Goal: Task Accomplishment & Management: Manage account settings

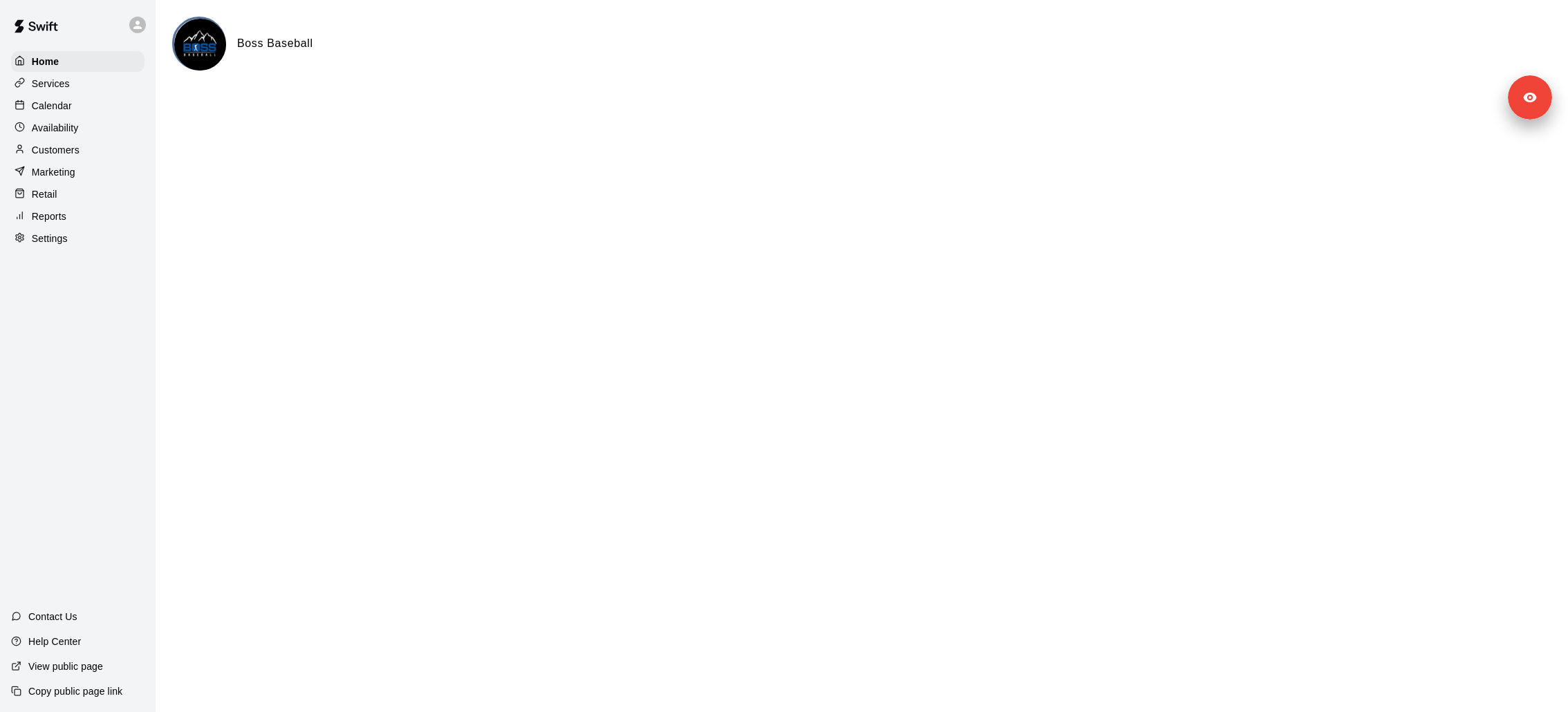
click at [71, 250] on div "Home Services Calendar Availability Customers Marketing Retail Reports Settings…" at bounding box center [77, 356] width 156 height 712
click at [71, 246] on div "Settings" at bounding box center [77, 238] width 134 height 21
select select "**"
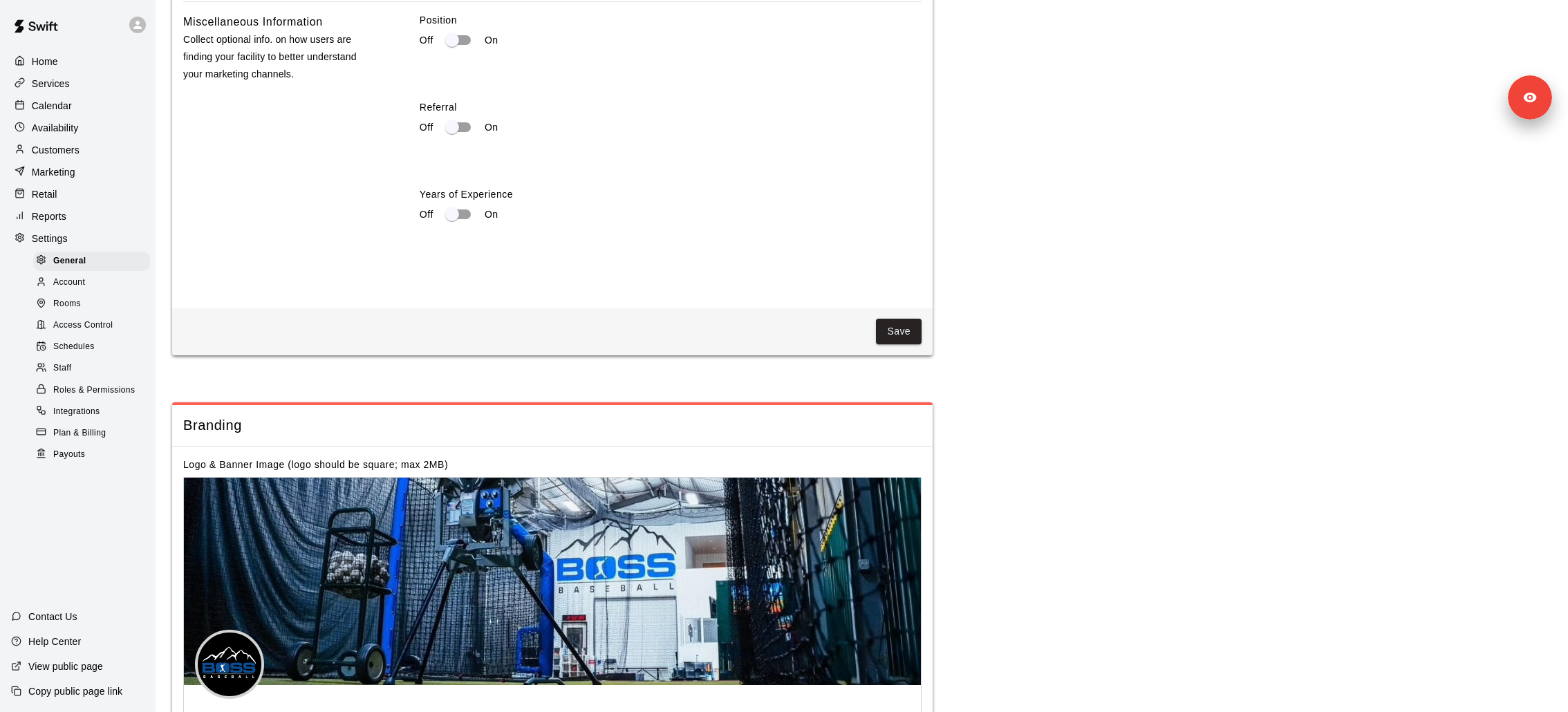
scroll to position [2718, 0]
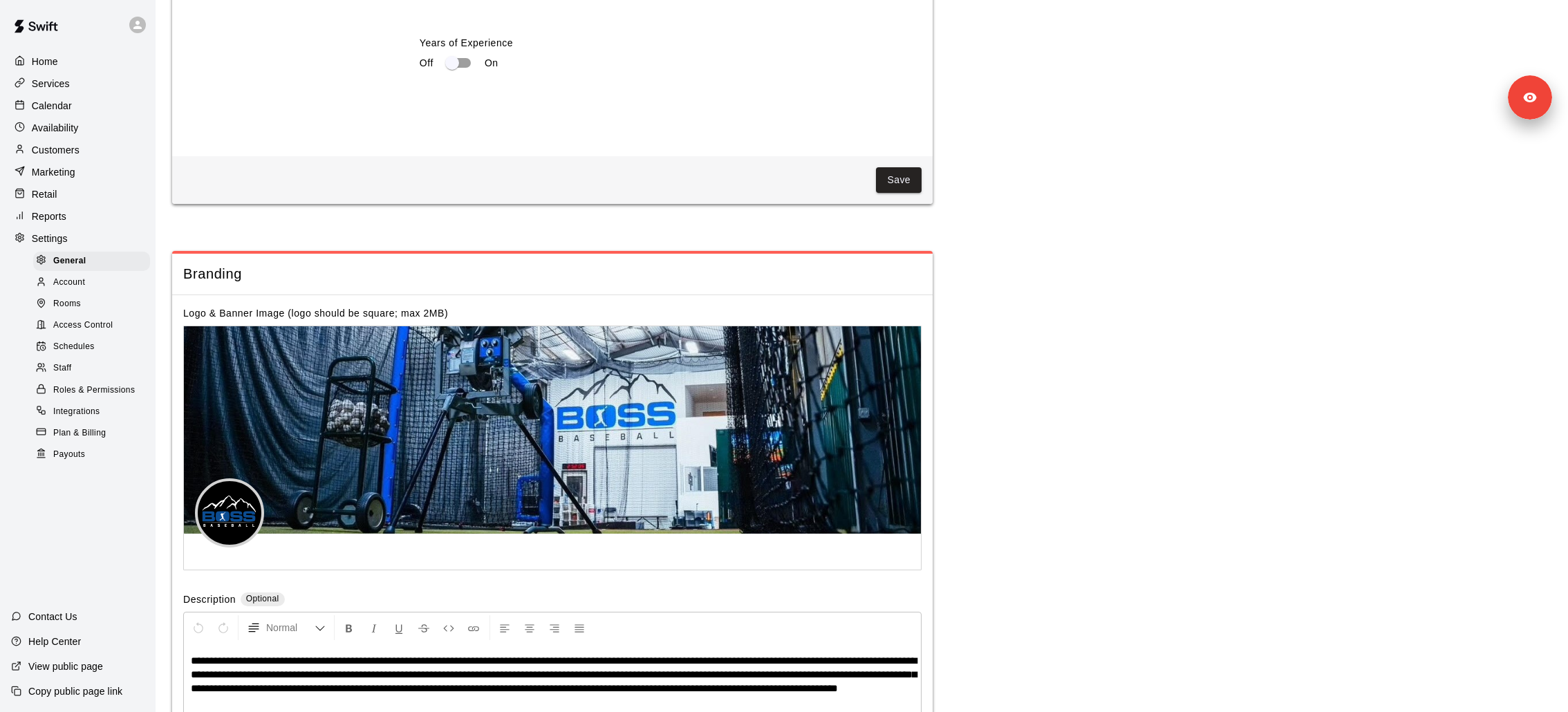
click at [84, 322] on span "Access Control" at bounding box center [83, 326] width 59 height 14
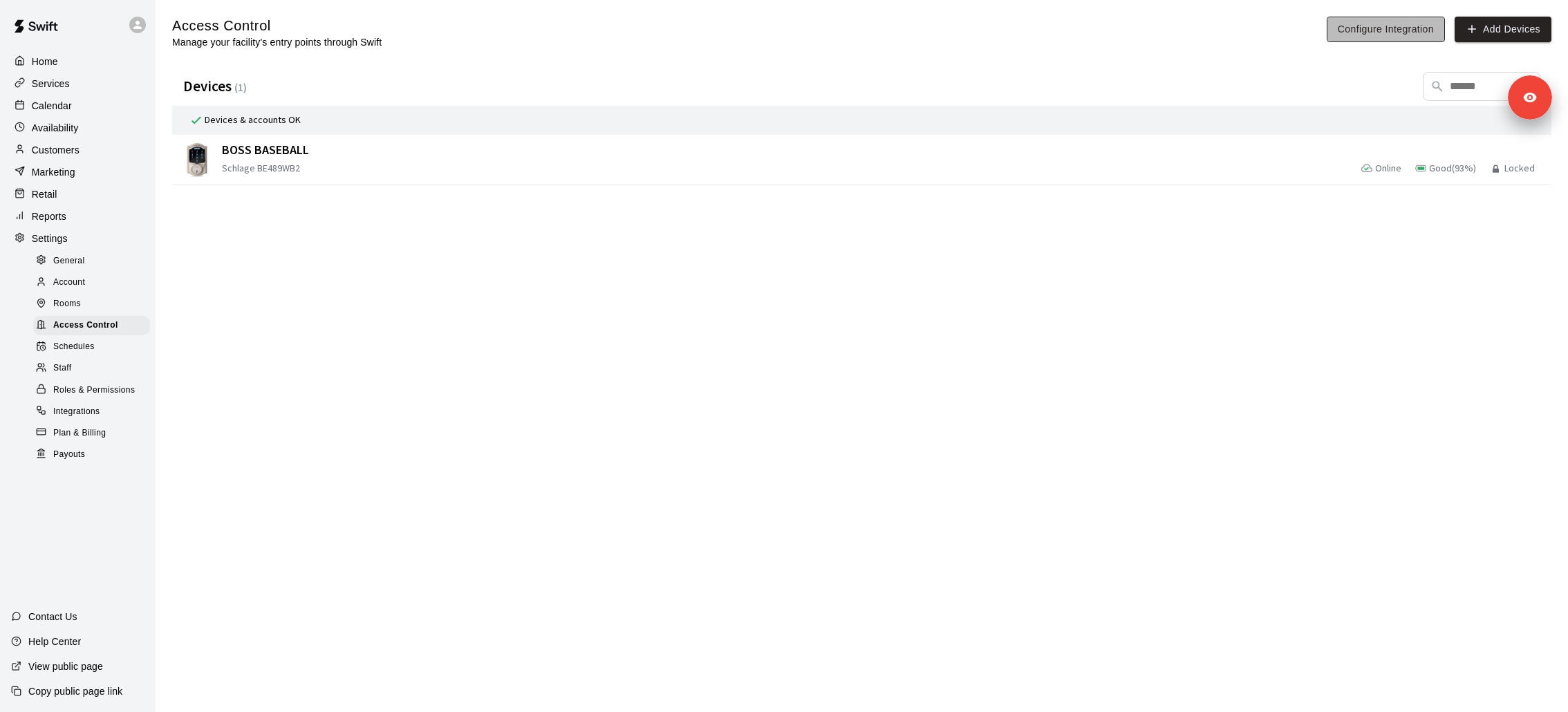
click at [1354, 20] on button "Configure Integration" at bounding box center [1385, 30] width 118 height 26
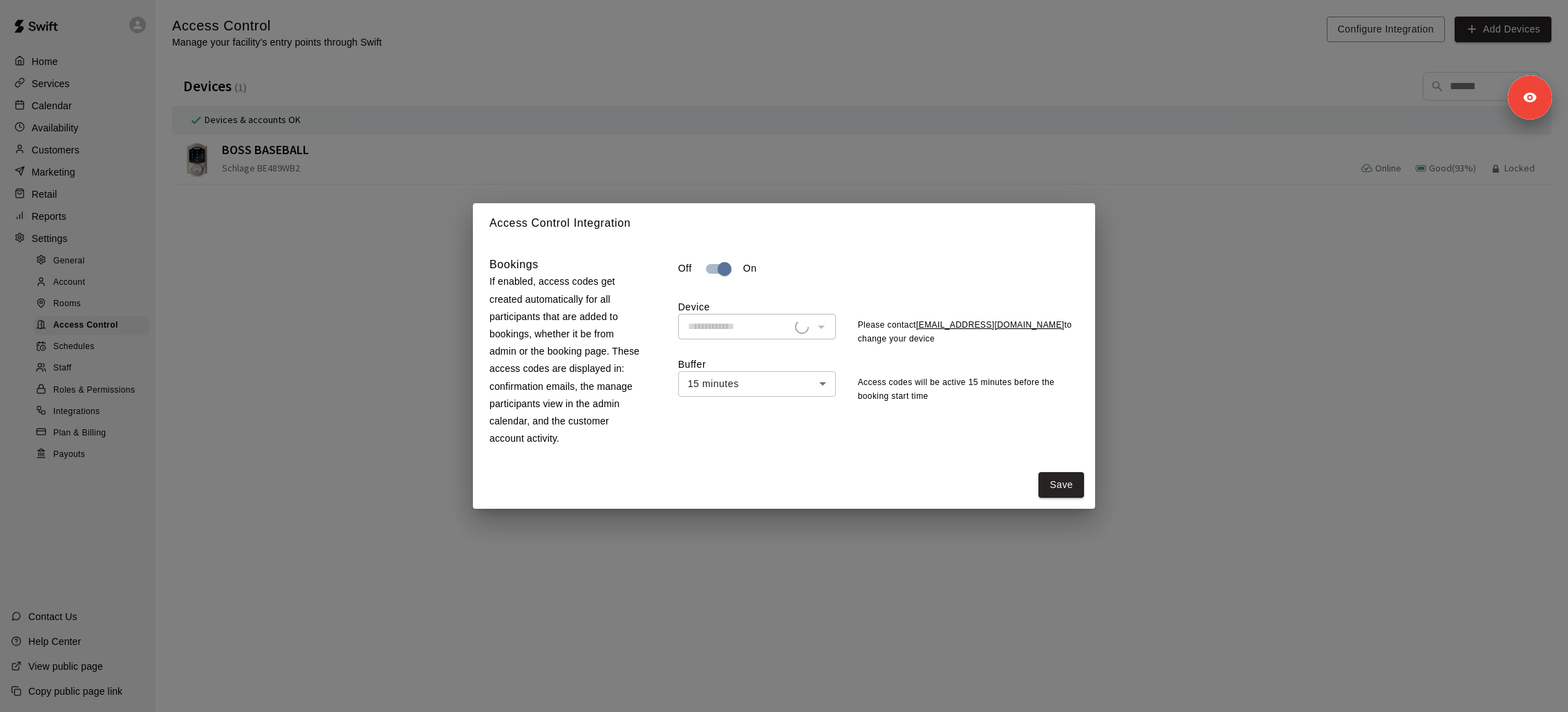
type input "**********"
click at [69, 126] on div "**********" at bounding box center [784, 356] width 1568 height 712
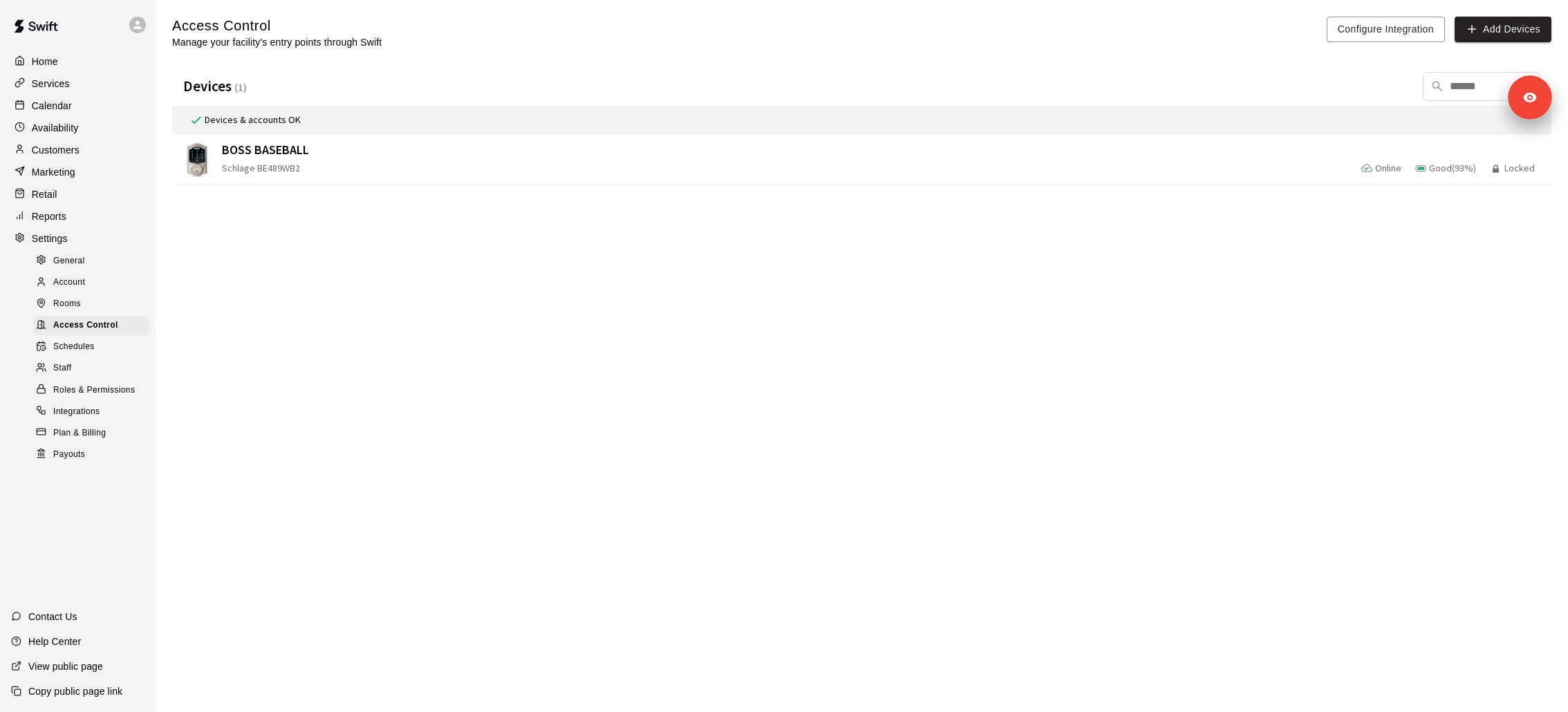
click at [69, 125] on p "Availability" at bounding box center [55, 128] width 47 height 14
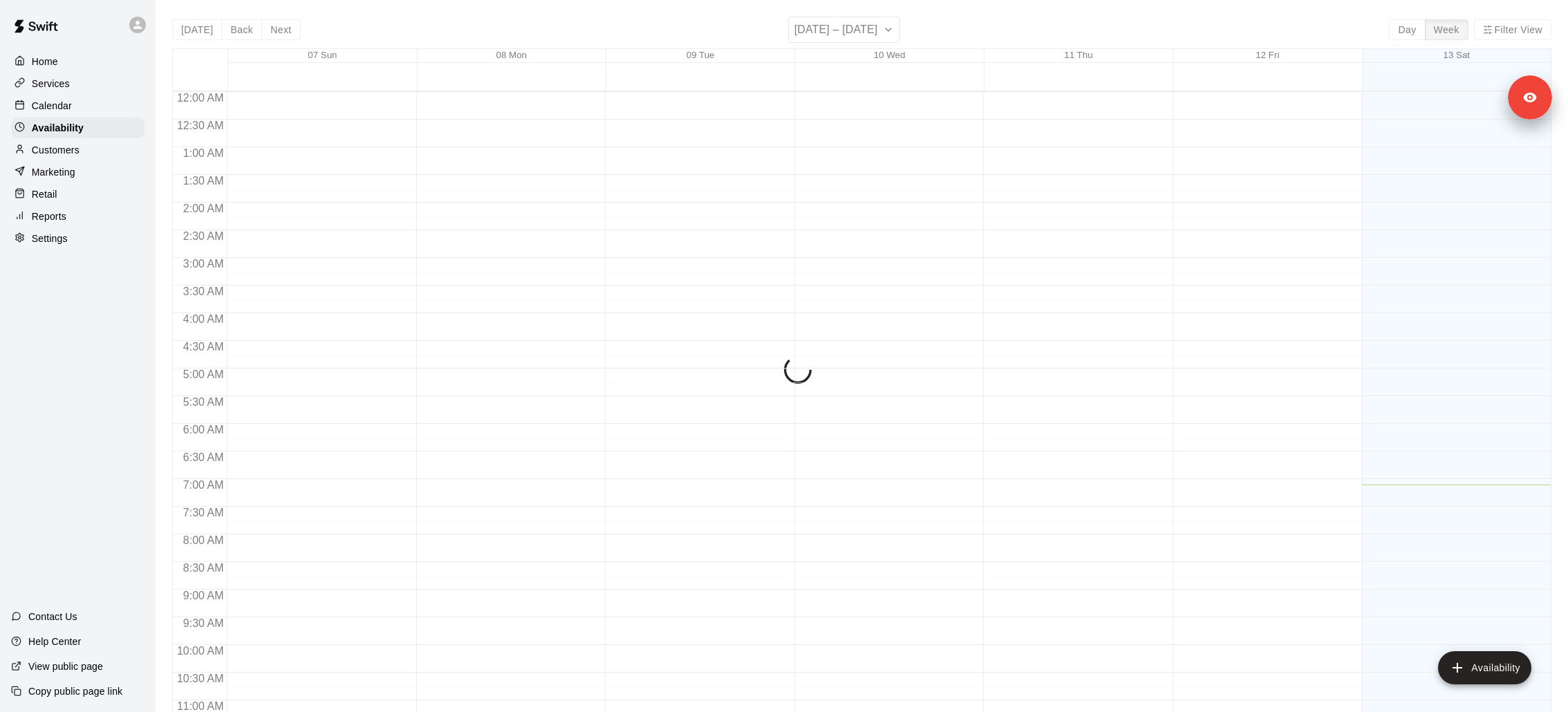
scroll to position [392, 0]
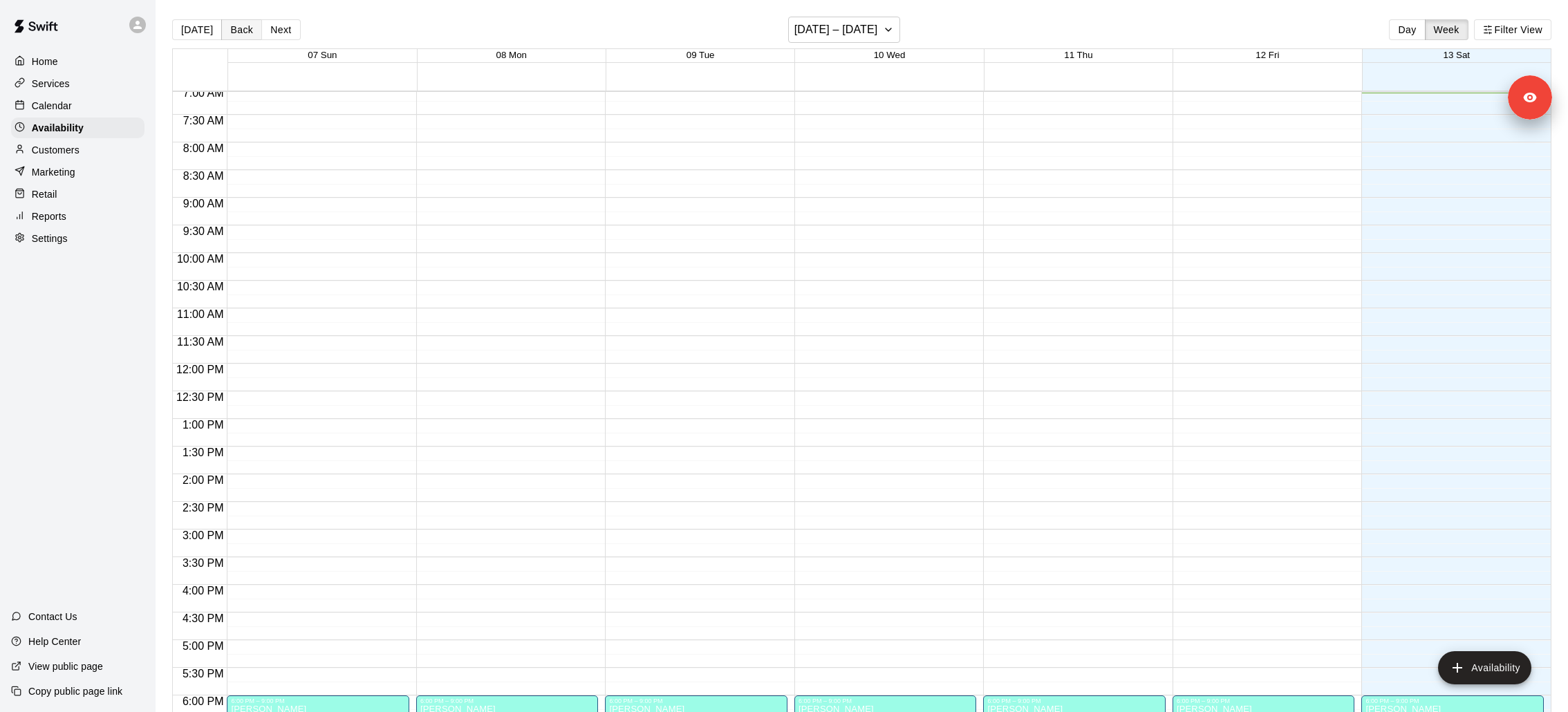
click at [251, 27] on button "Back" at bounding box center [241, 30] width 41 height 21
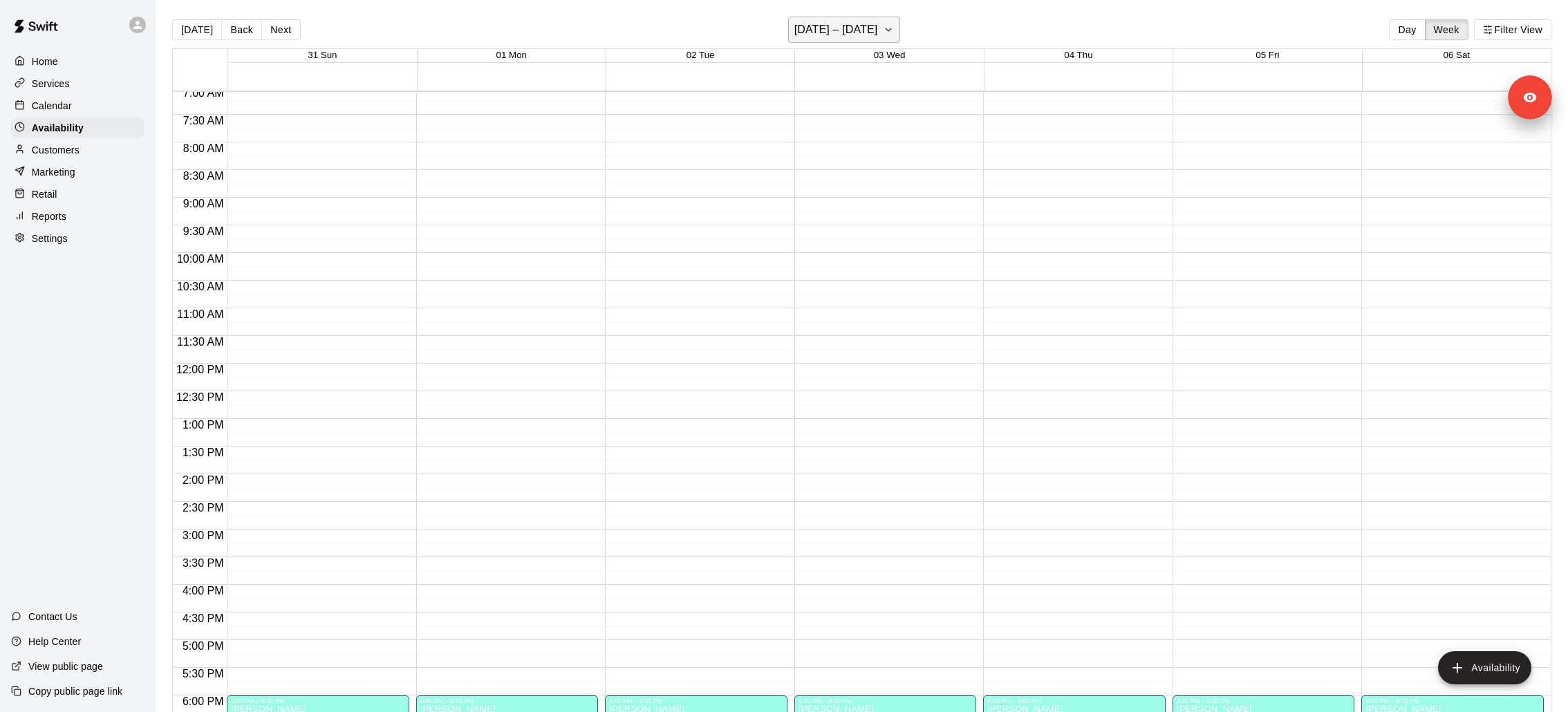
click at [888, 20] on button "August 31 – September 06" at bounding box center [844, 30] width 113 height 27
click at [922, 145] on button "13" at bounding box center [916, 148] width 25 height 25
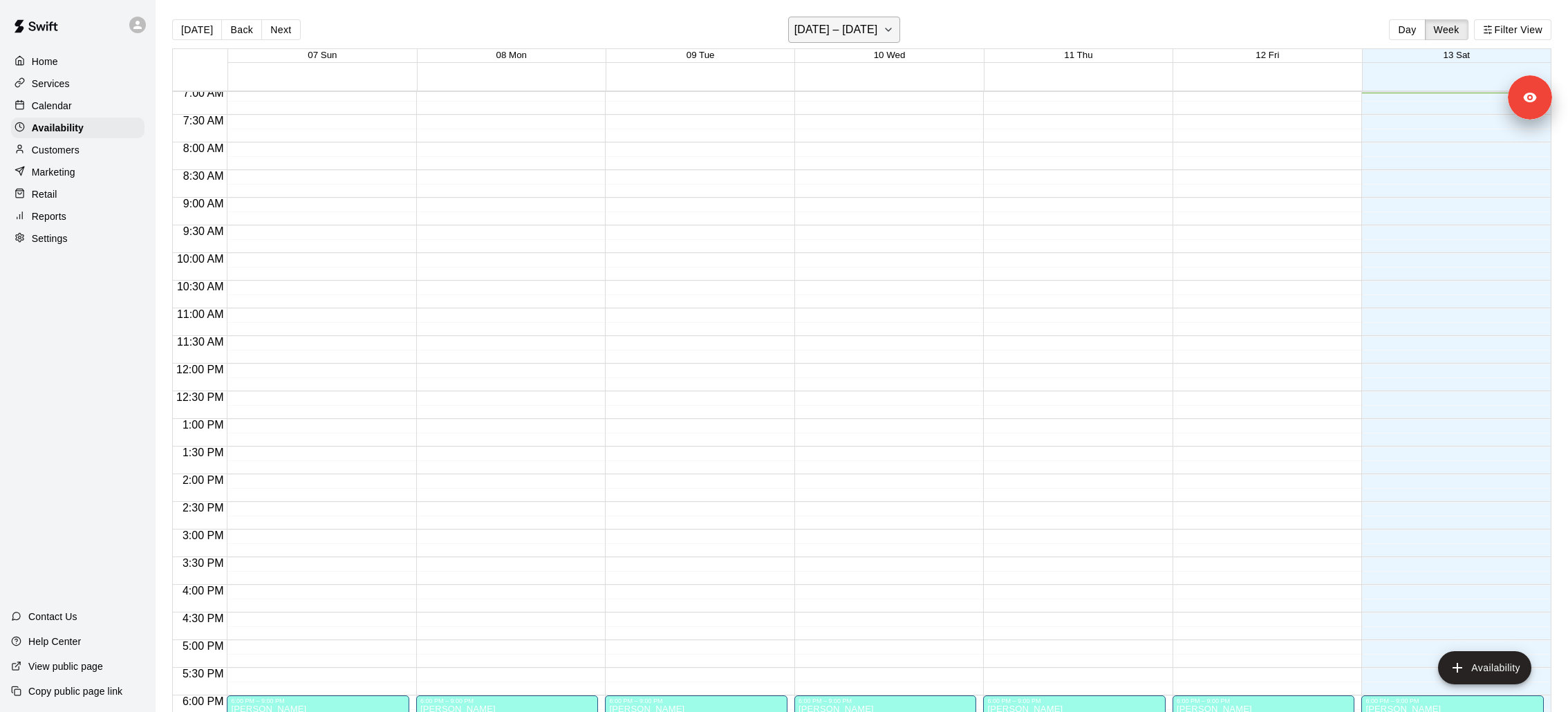
click at [882, 40] on button "September 07 – 13" at bounding box center [844, 30] width 113 height 27
click at [767, 175] on button "14" at bounding box center [766, 175] width 25 height 25
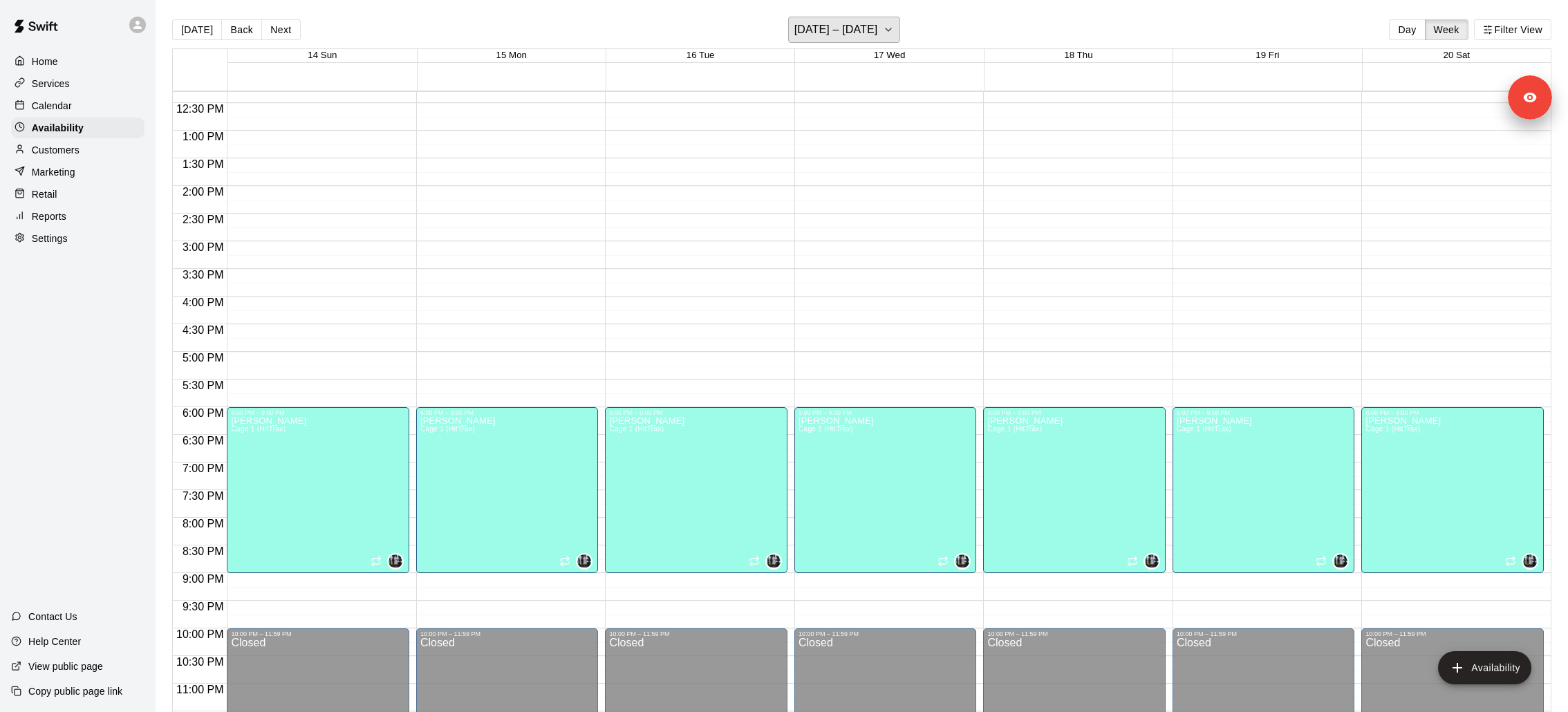
scroll to position [691, 0]
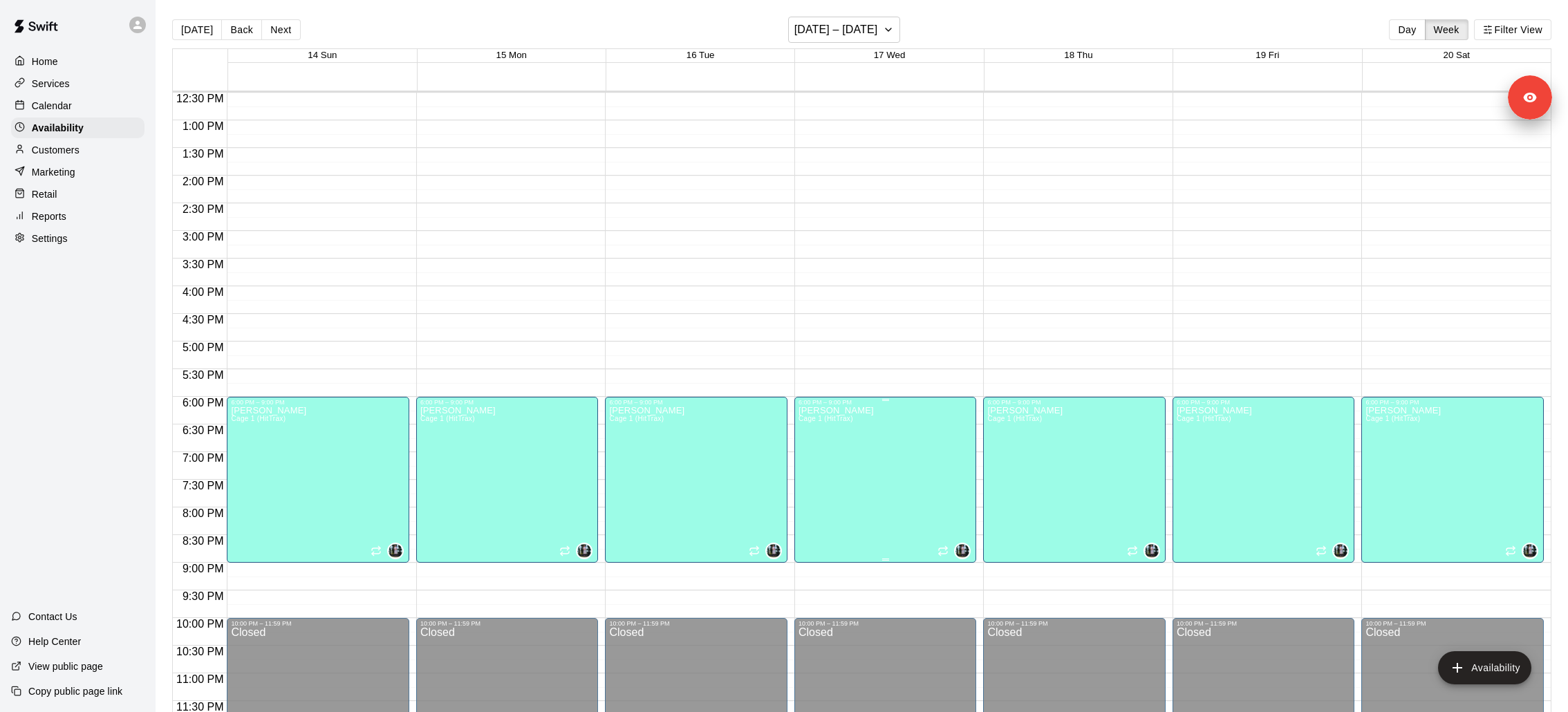
click at [812, 416] on icon "edit" at bounding box center [812, 420] width 17 height 17
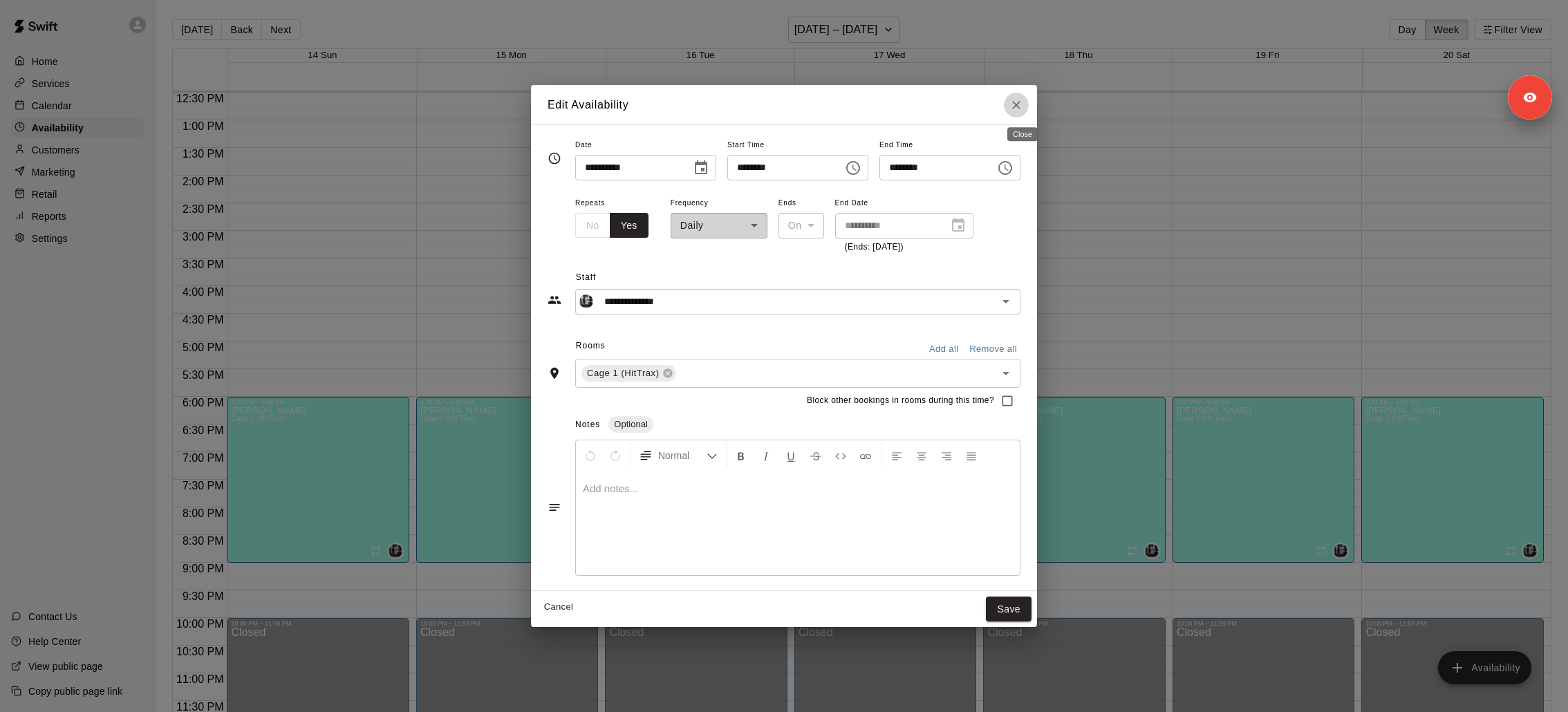
click at [1023, 111] on icon "Close" at bounding box center [1016, 105] width 14 height 14
type input "**********"
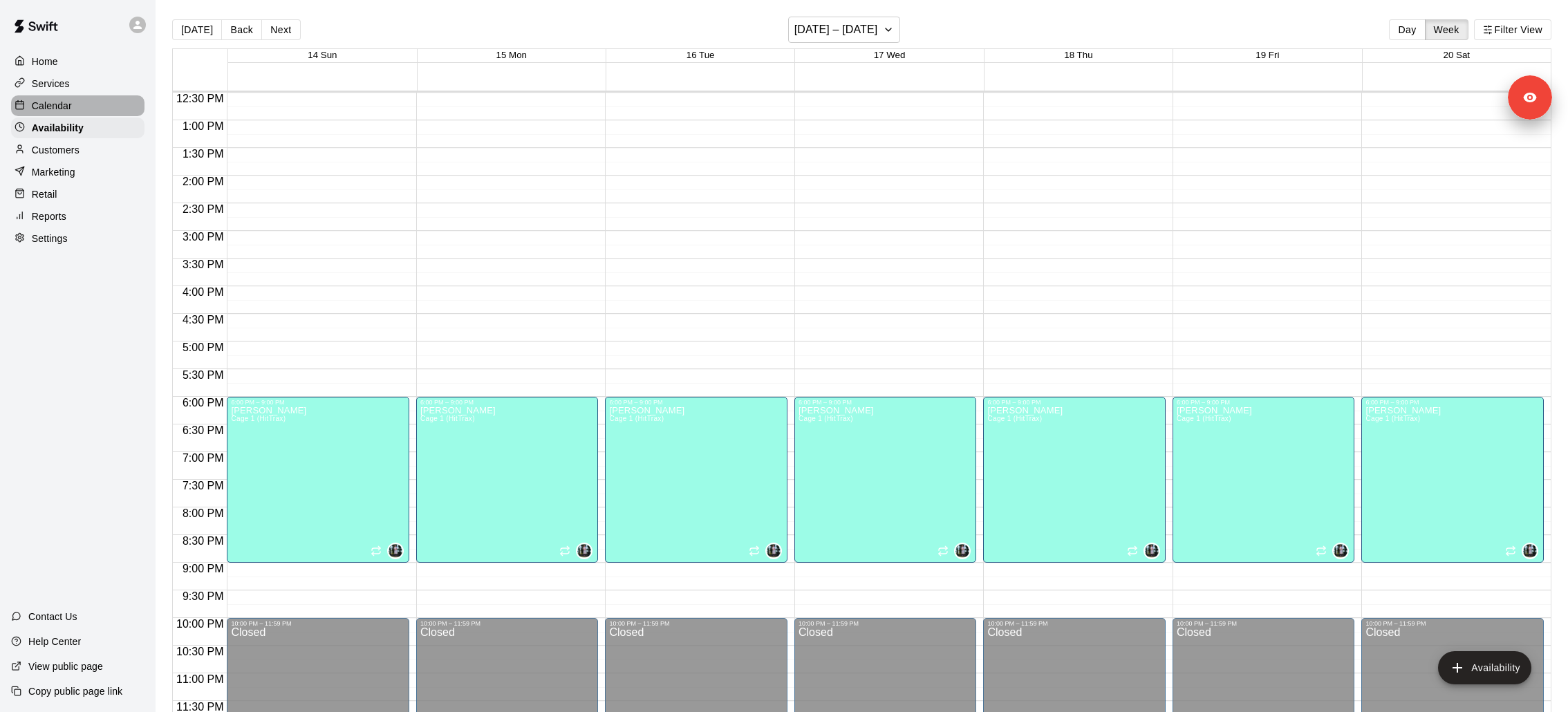
click at [84, 101] on div "Calendar" at bounding box center [77, 105] width 134 height 21
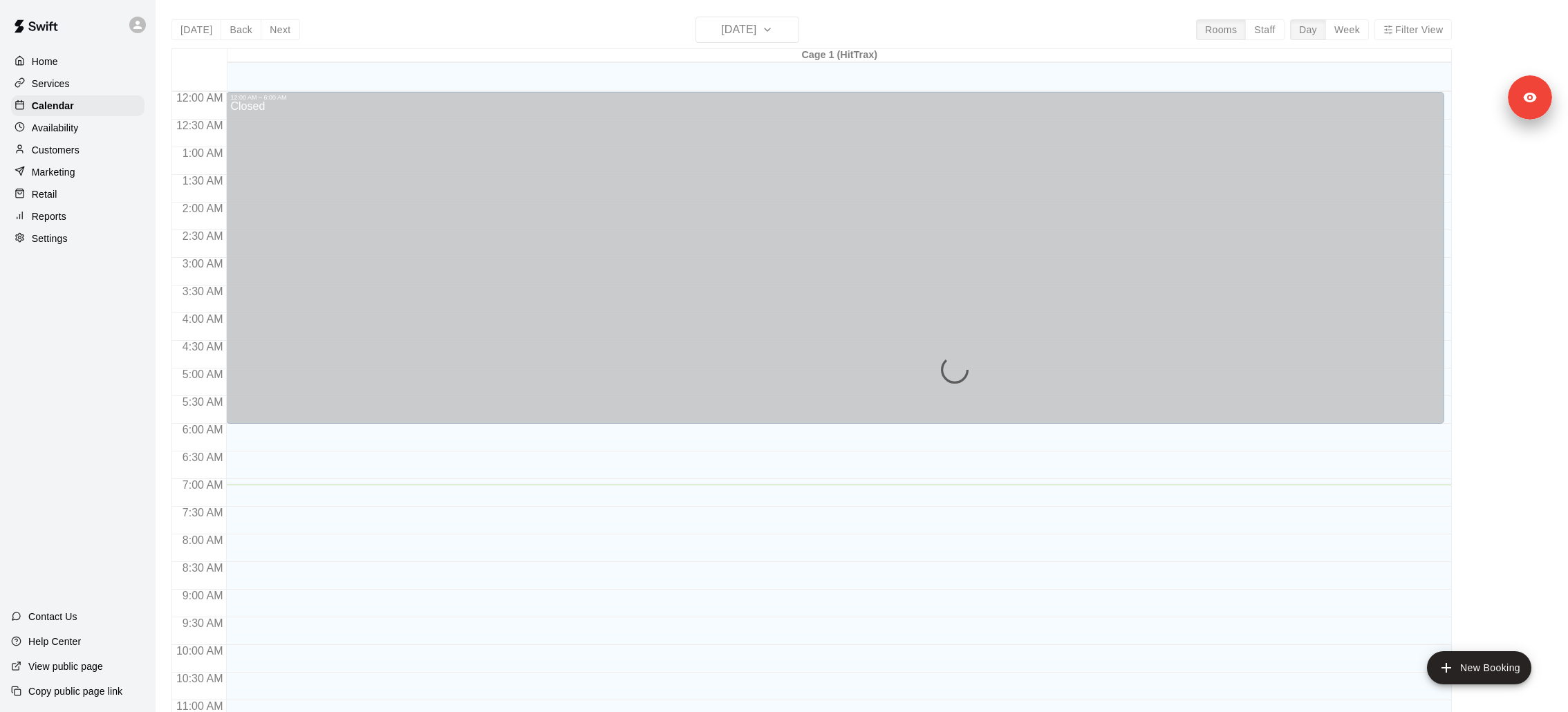
scroll to position [393, 0]
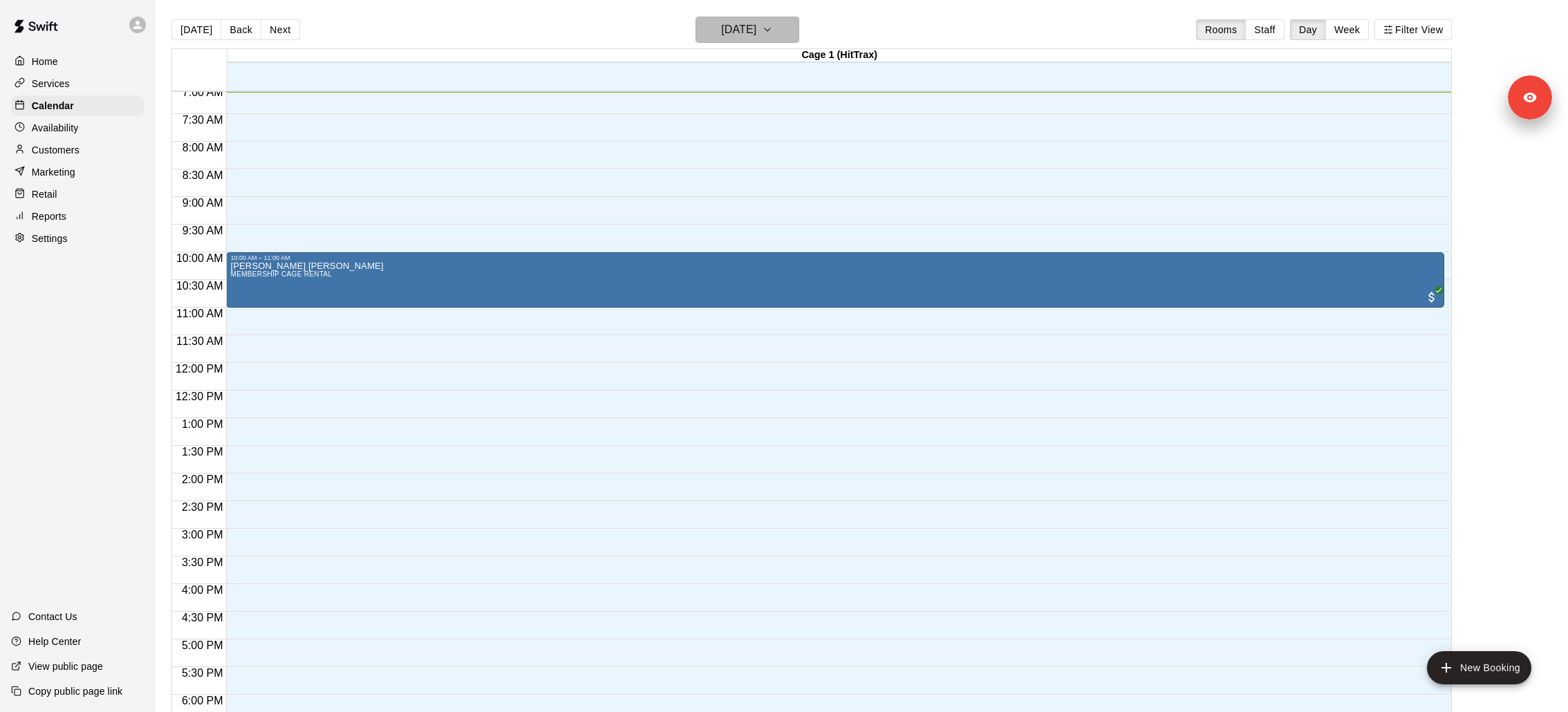
click at [778, 43] on button "Saturday Sep 13" at bounding box center [747, 30] width 104 height 27
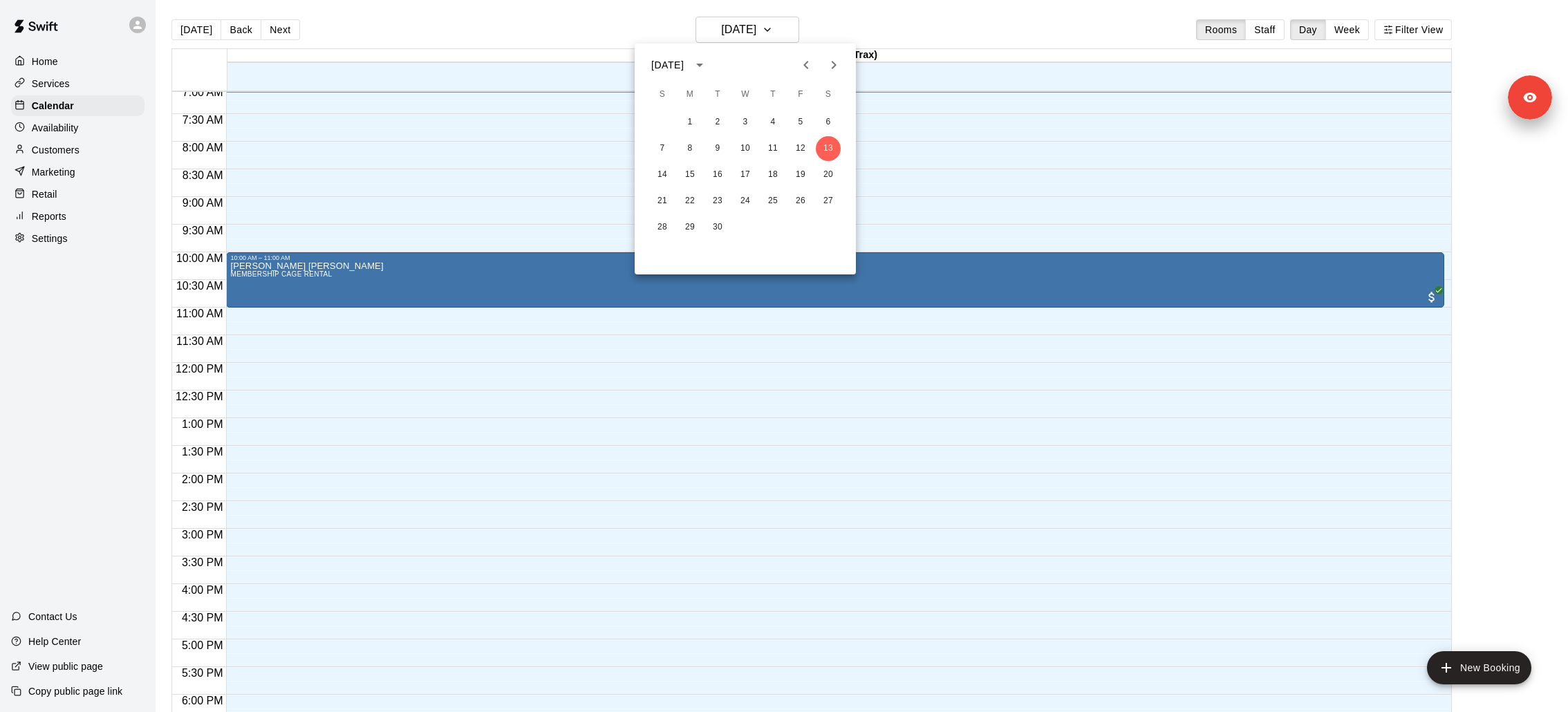
click at [663, 425] on div at bounding box center [784, 356] width 1568 height 712
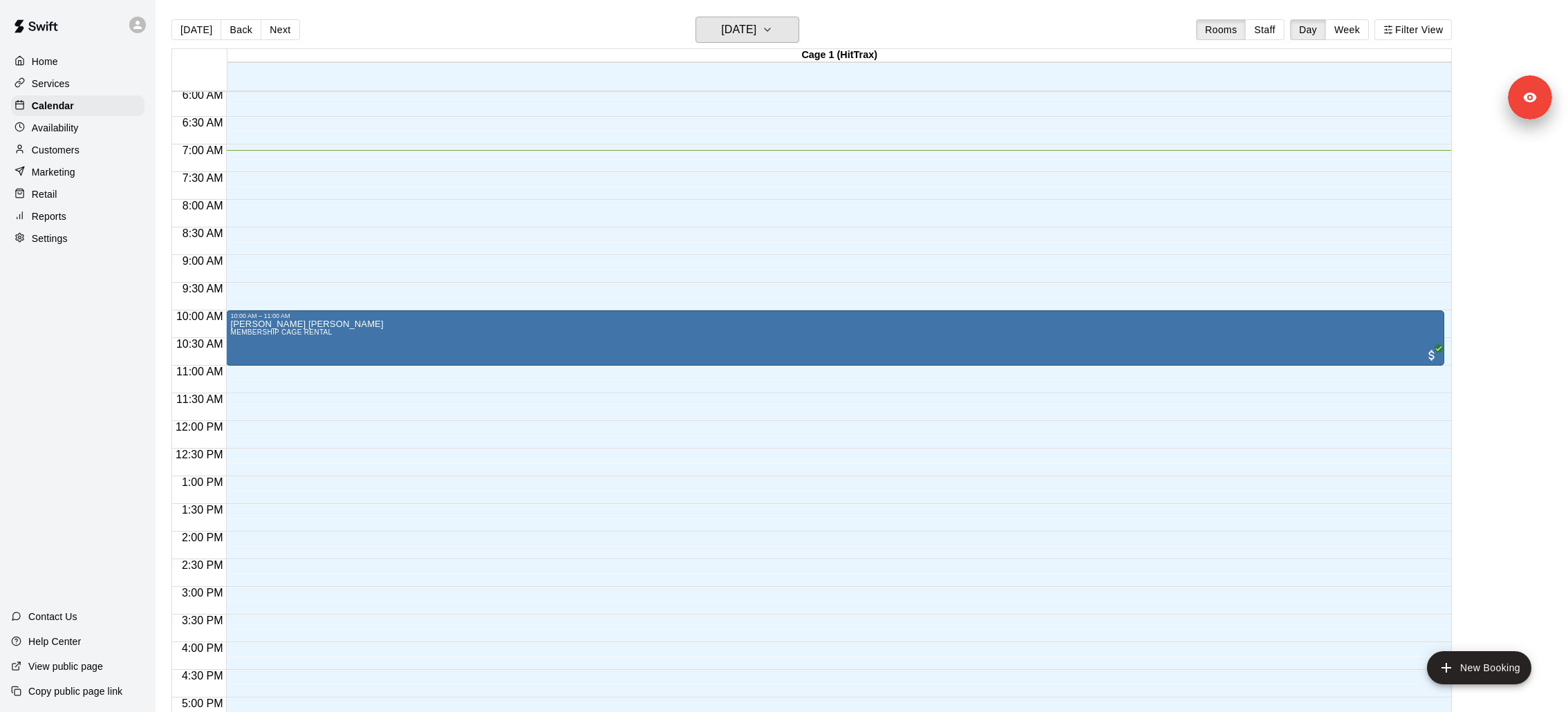
scroll to position [309, 0]
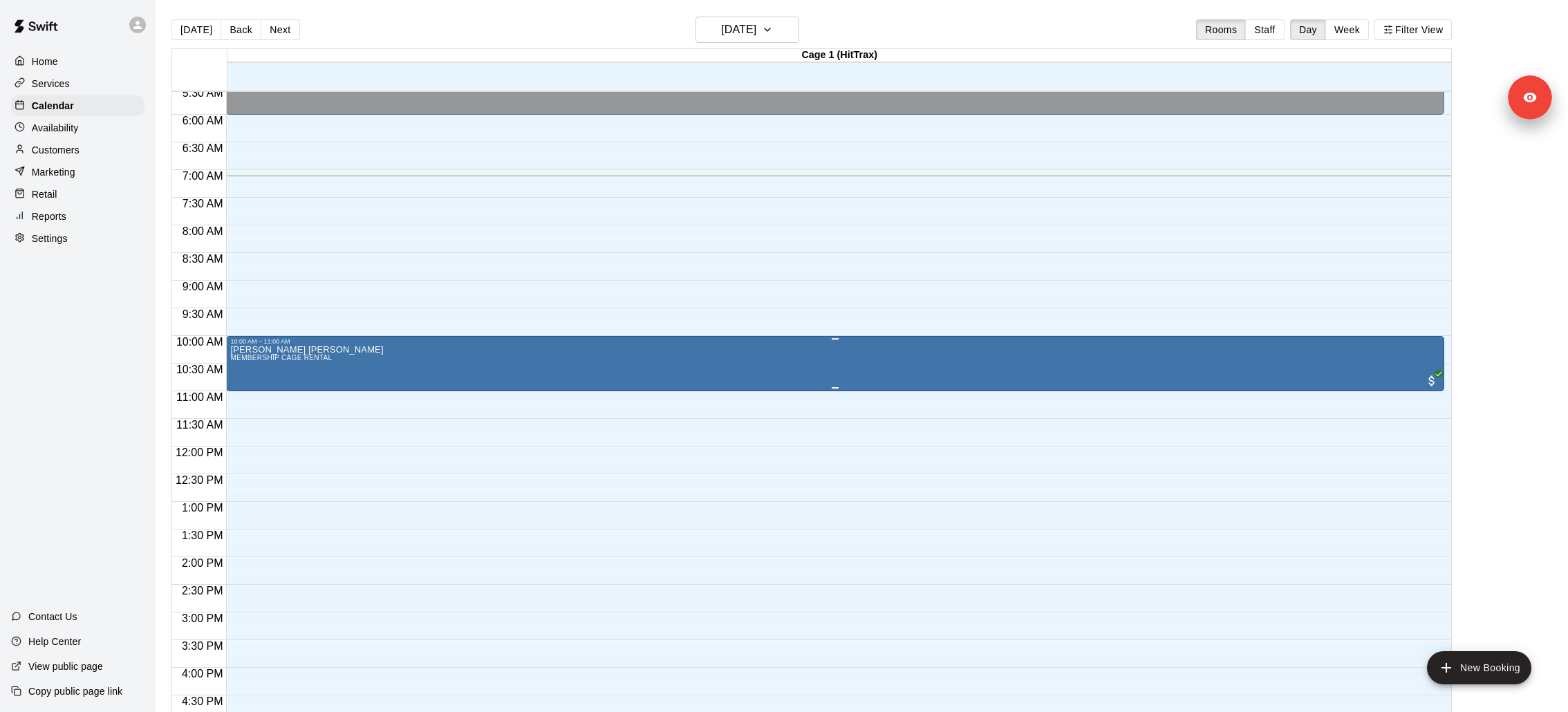
click at [438, 369] on div "Crosby Meyrowitz MEMBERSHIP CAGE RENTAL" at bounding box center [835, 701] width 1210 height 712
click at [241, 363] on icon "edit" at bounding box center [244, 359] width 13 height 13
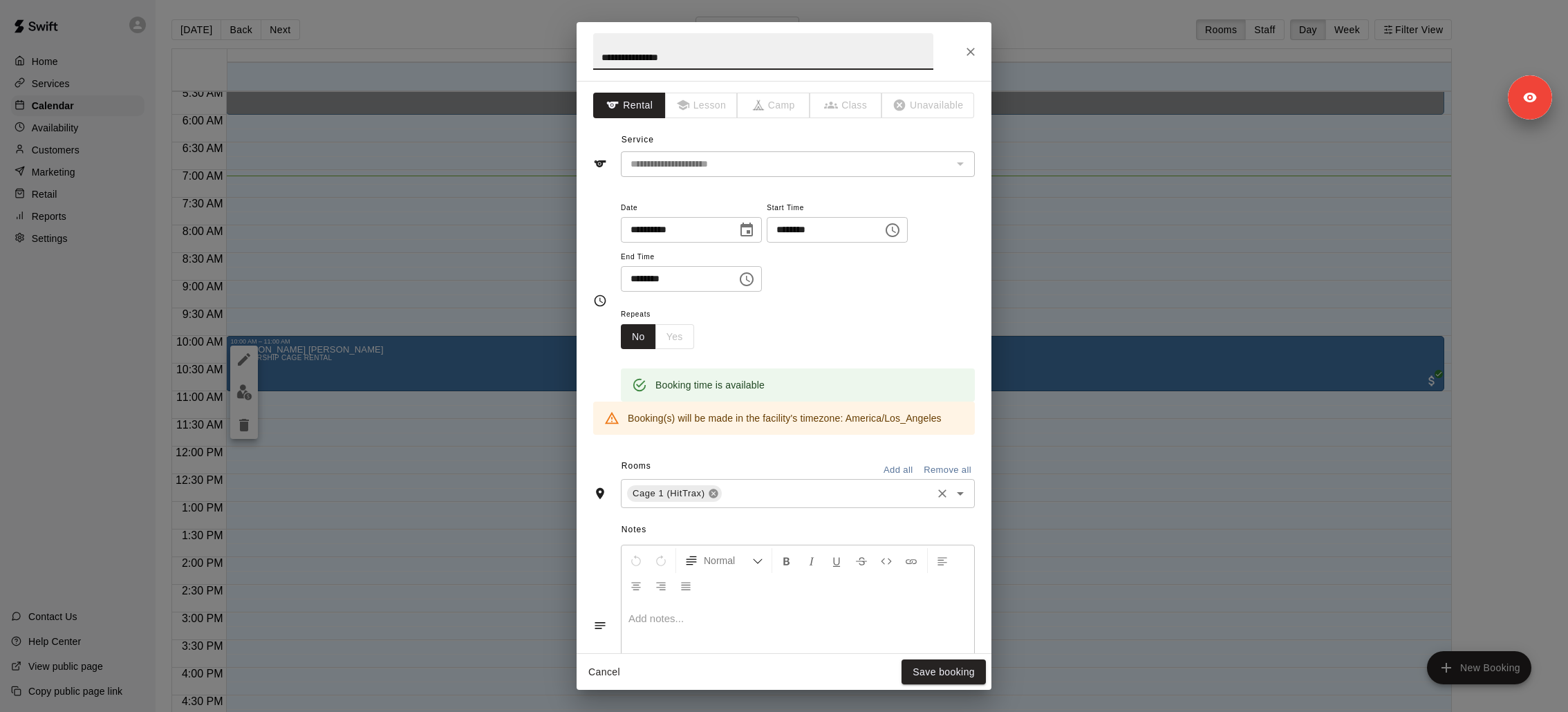
scroll to position [207, 0]
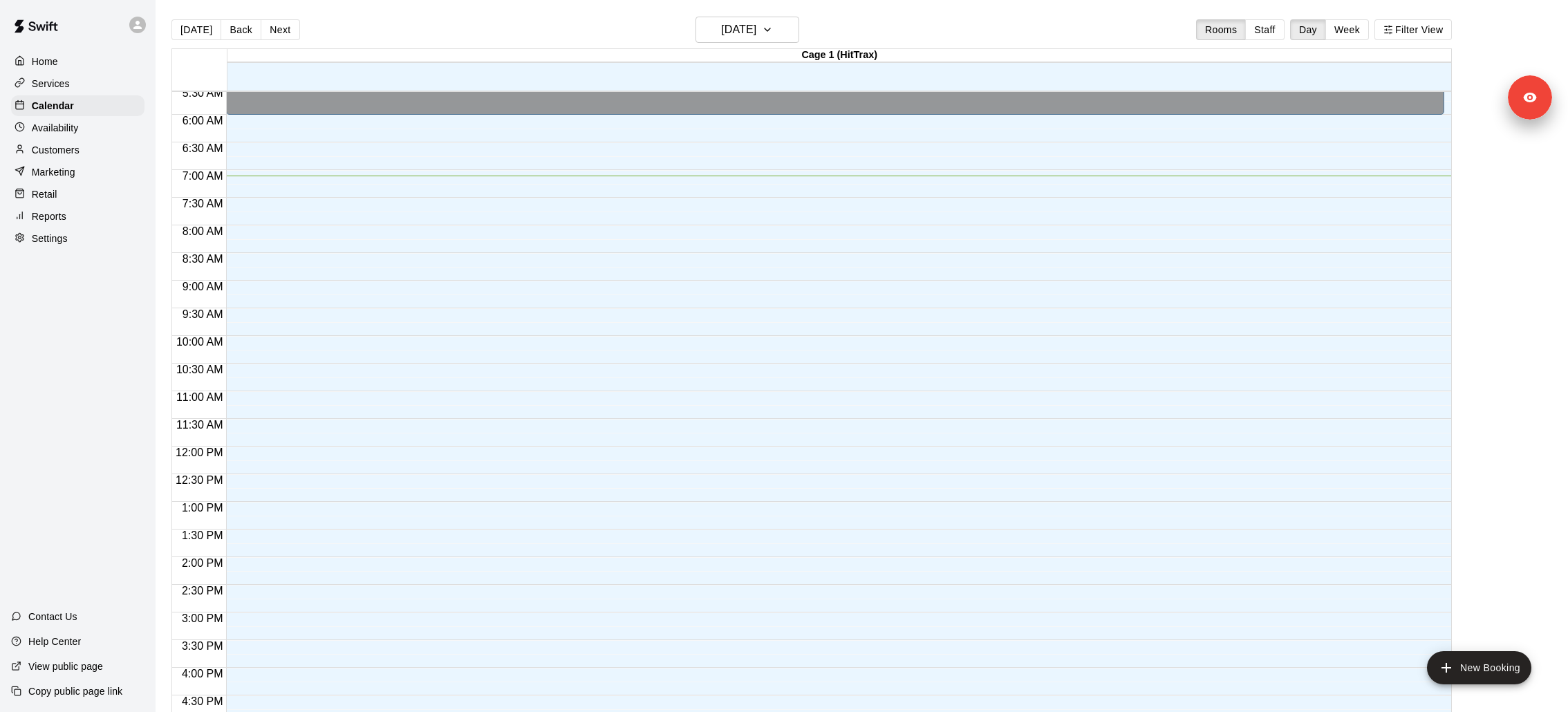
click at [546, 356] on div "Crosby Meyrowitz MEMBERSHIP CAGE RENTAL" at bounding box center [835, 701] width 1210 height 712
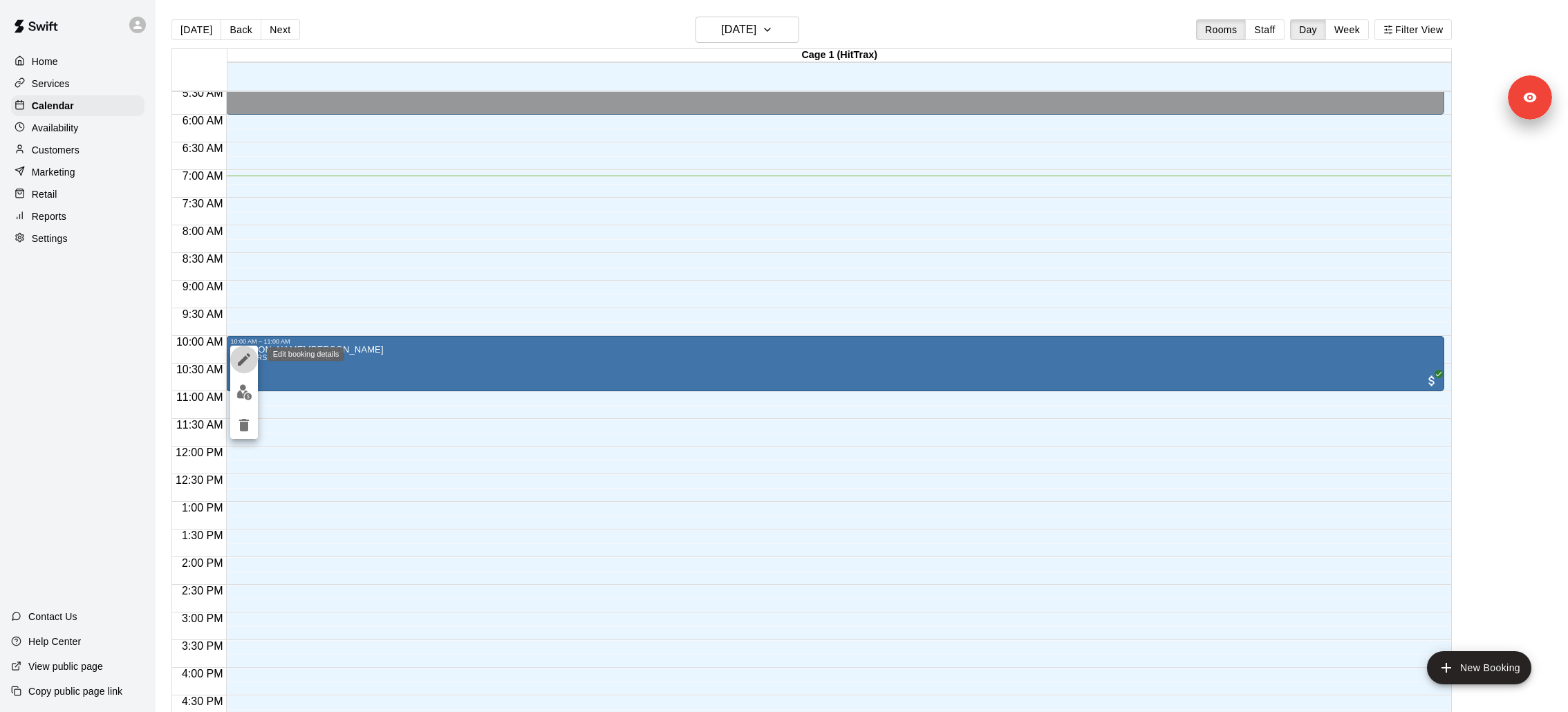
click at [246, 369] on button "edit" at bounding box center [244, 360] width 28 height 28
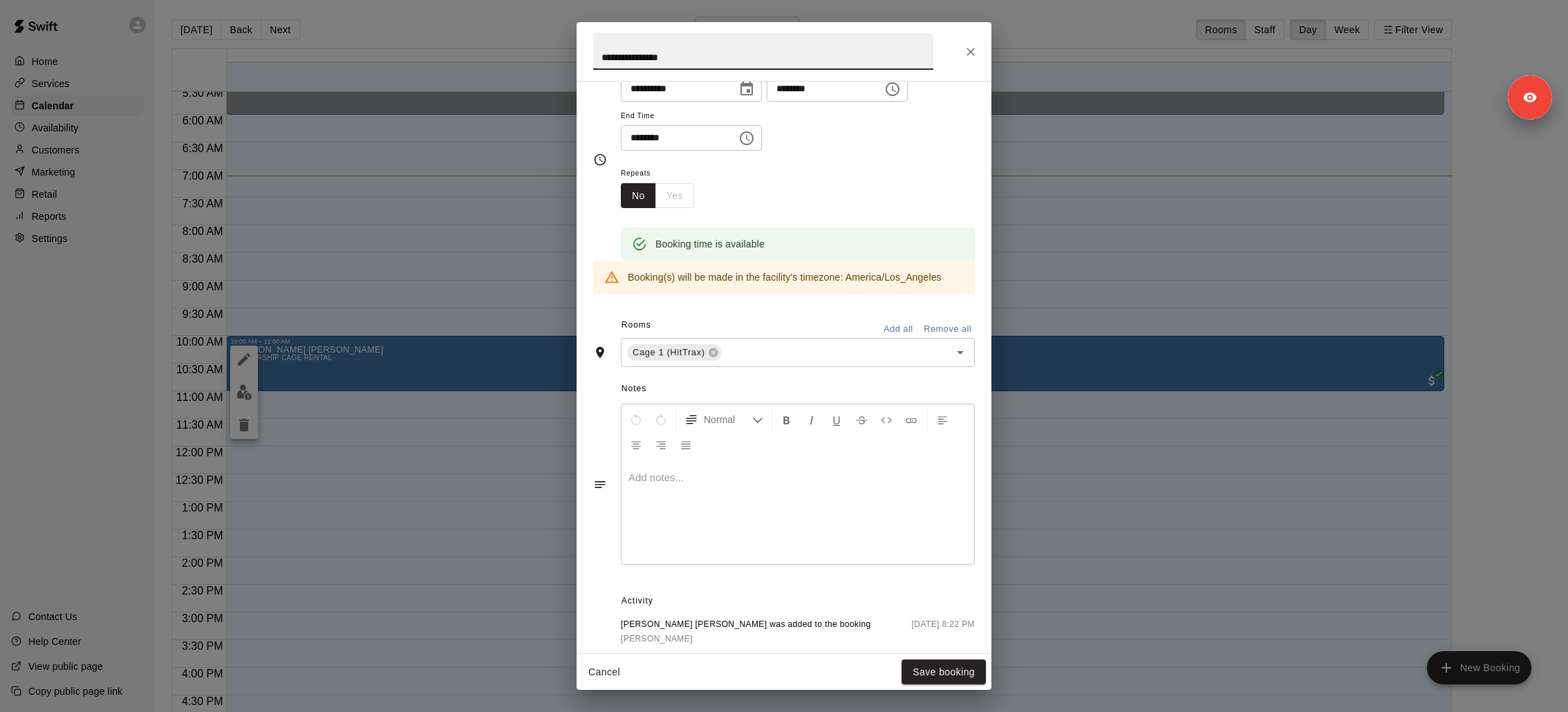
scroll to position [0, 0]
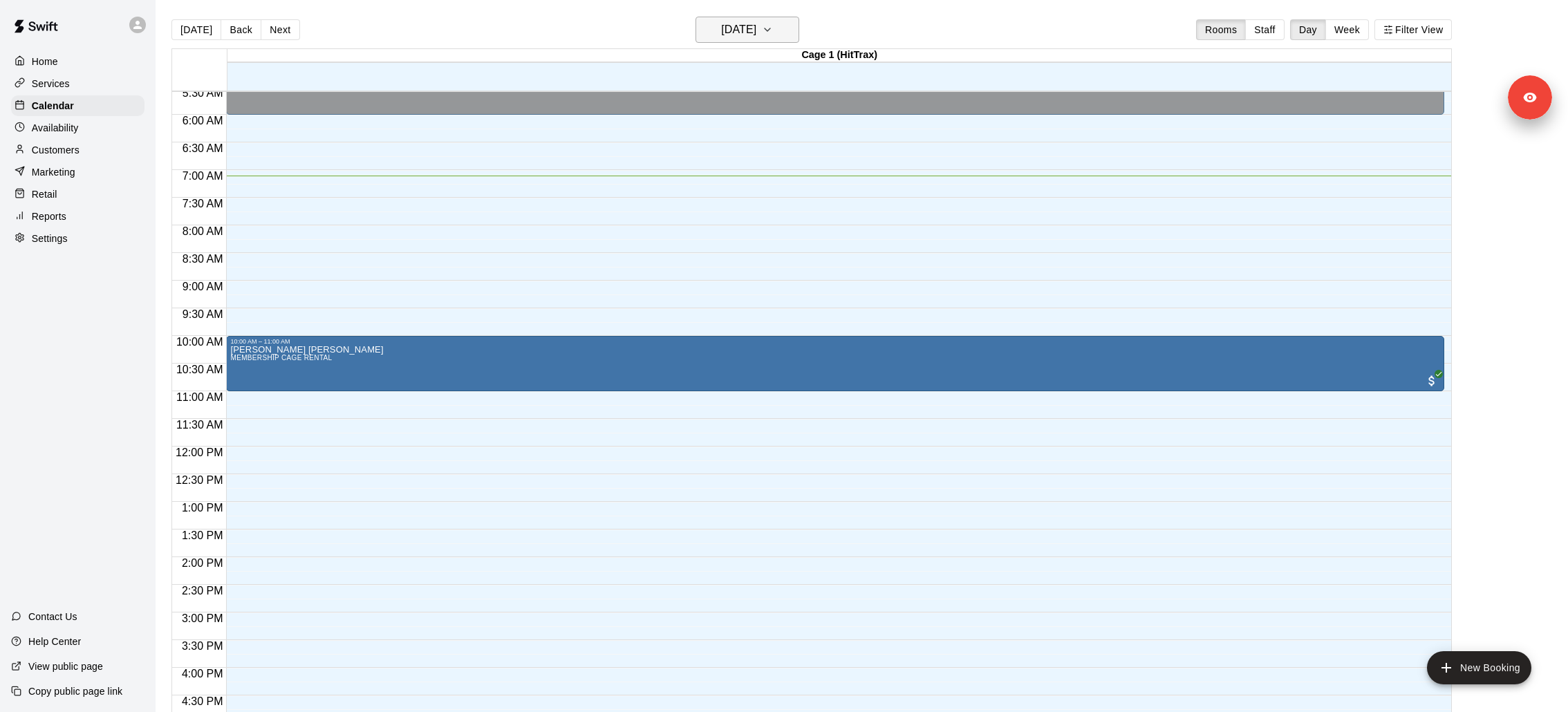
click at [783, 29] on button "Saturday Sep 13" at bounding box center [747, 30] width 104 height 27
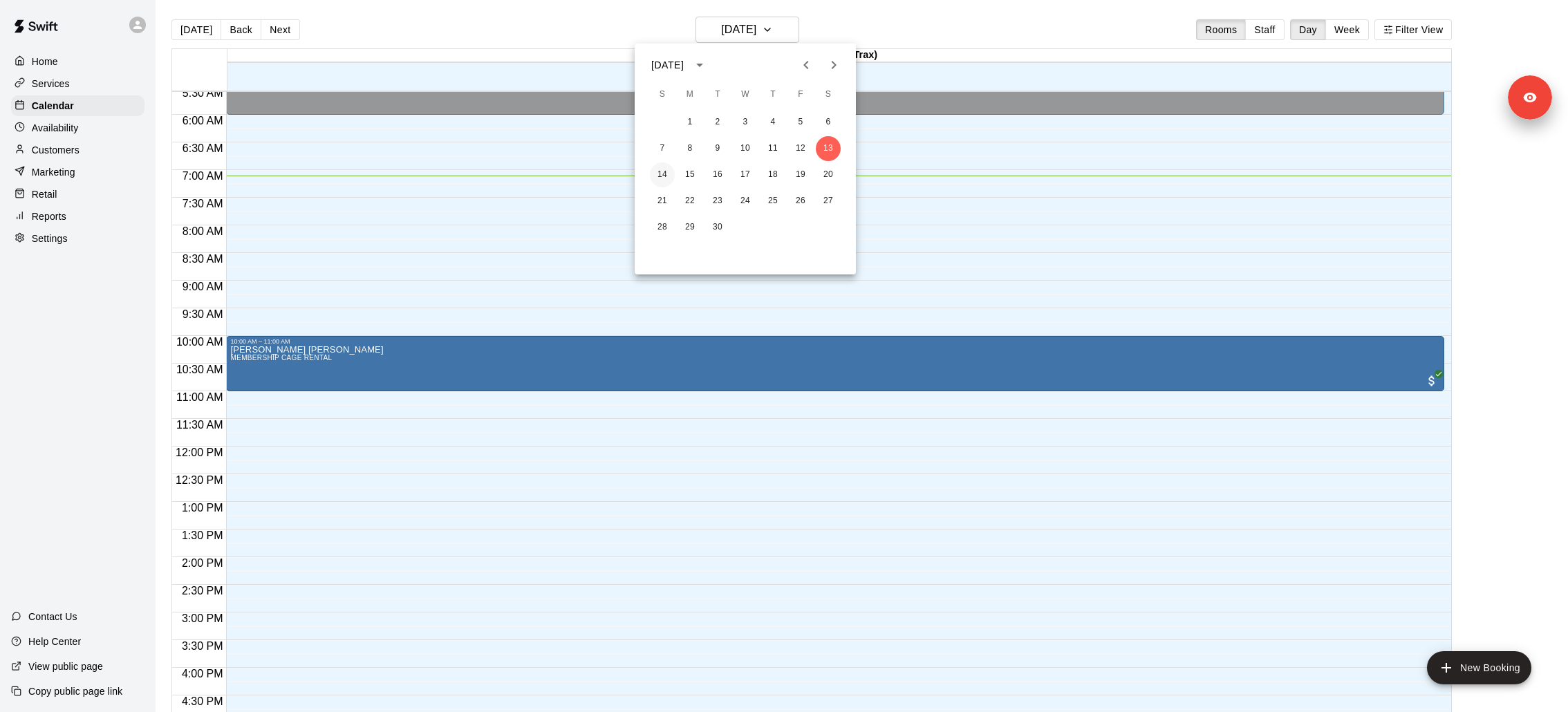
click at [650, 177] on button "14" at bounding box center [662, 175] width 25 height 25
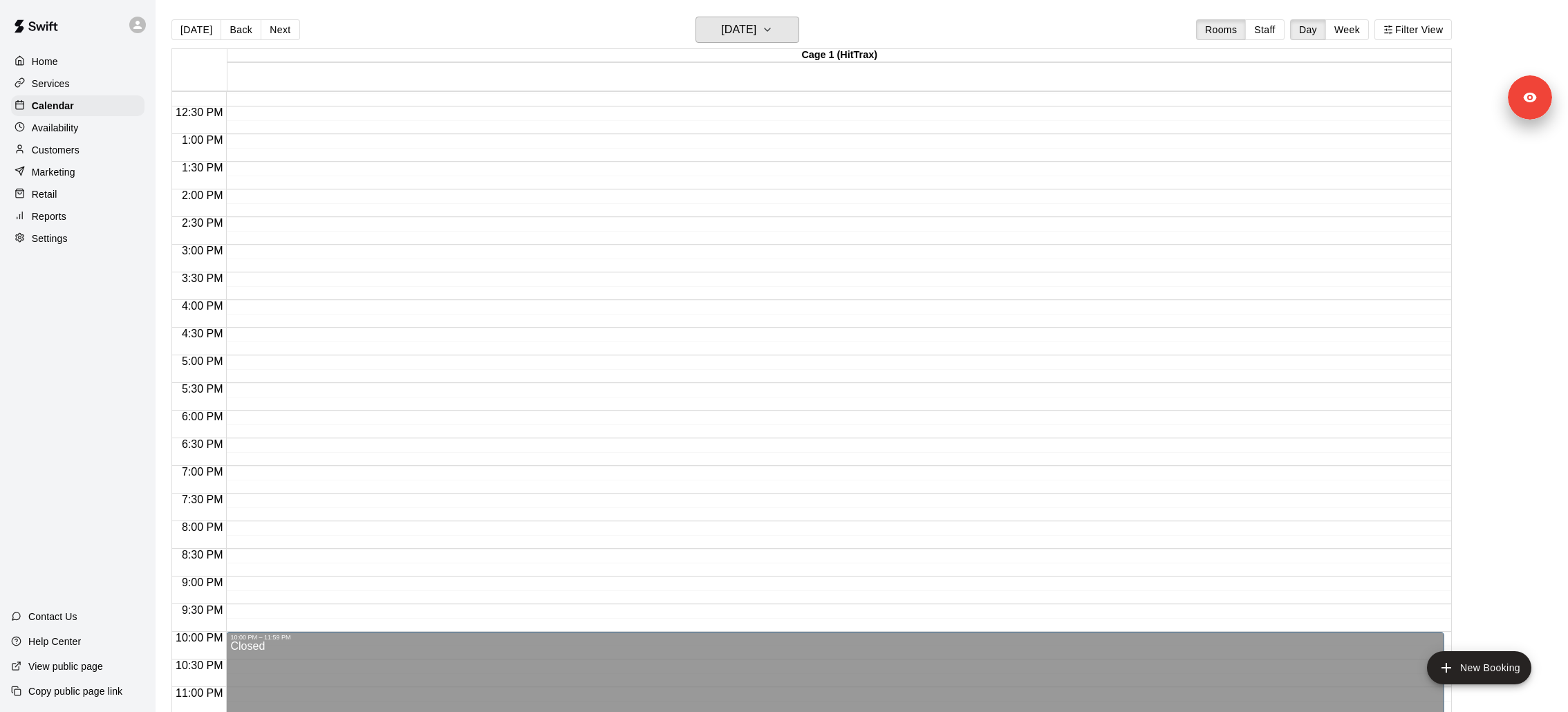
scroll to position [691, 0]
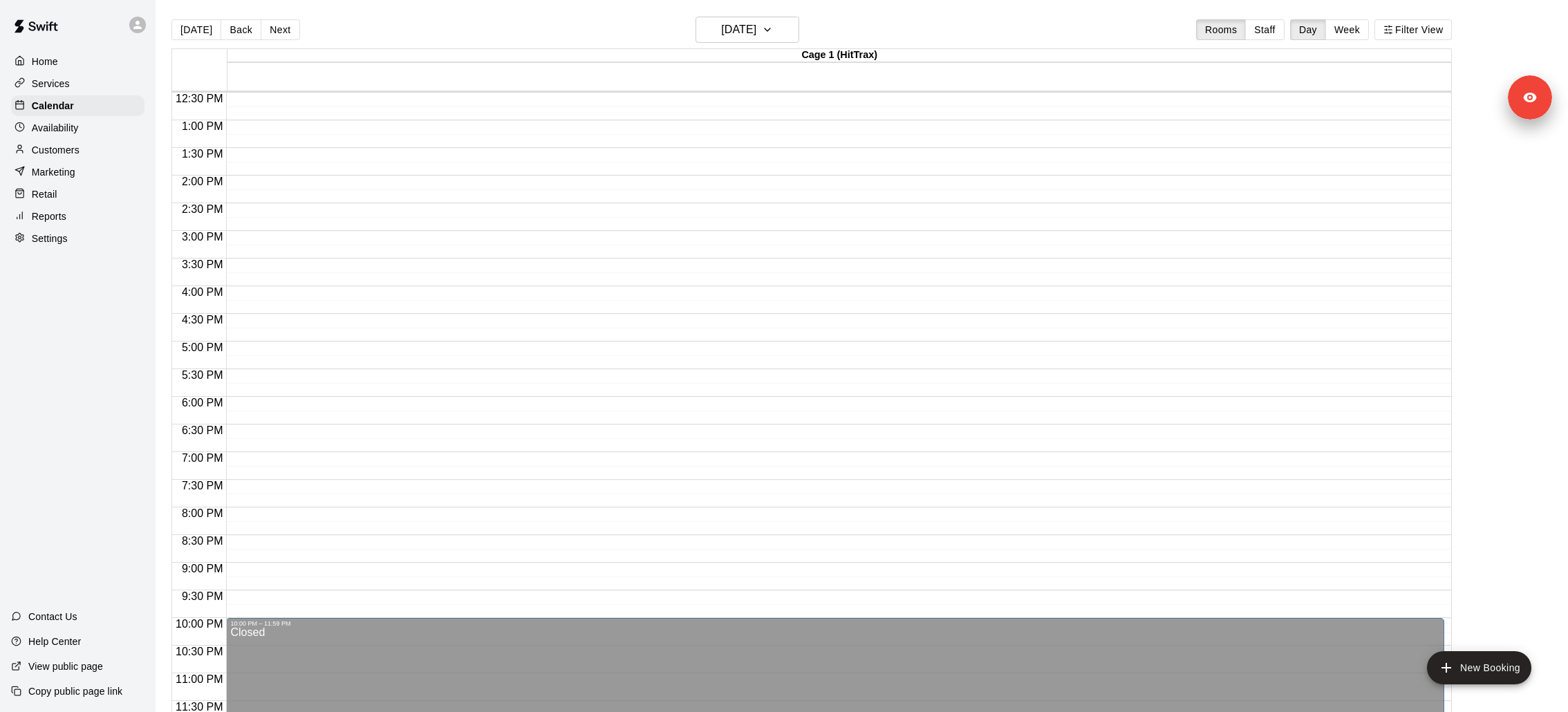
click at [50, 159] on div "Customers" at bounding box center [77, 150] width 134 height 21
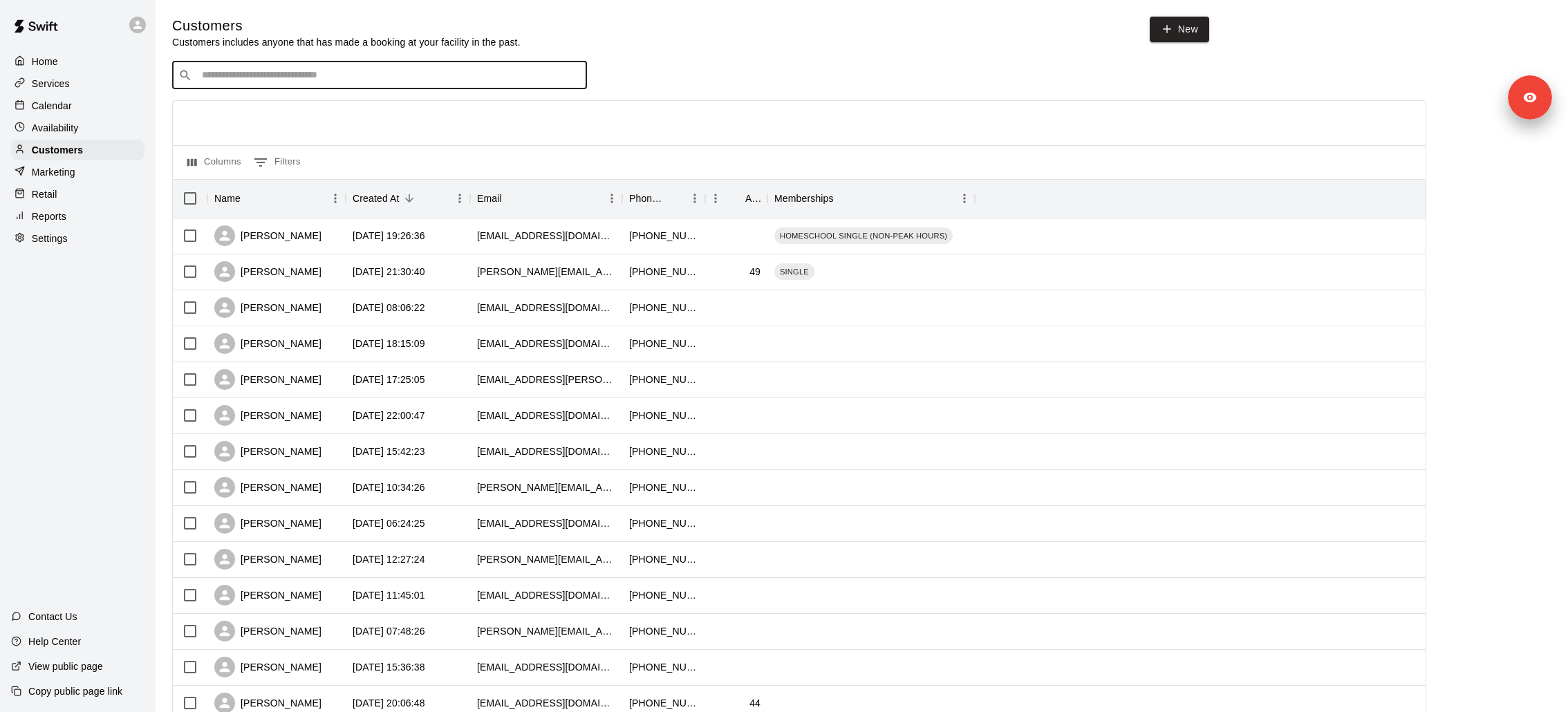
click at [448, 81] on input "Search customers by name or email" at bounding box center [389, 75] width 383 height 14
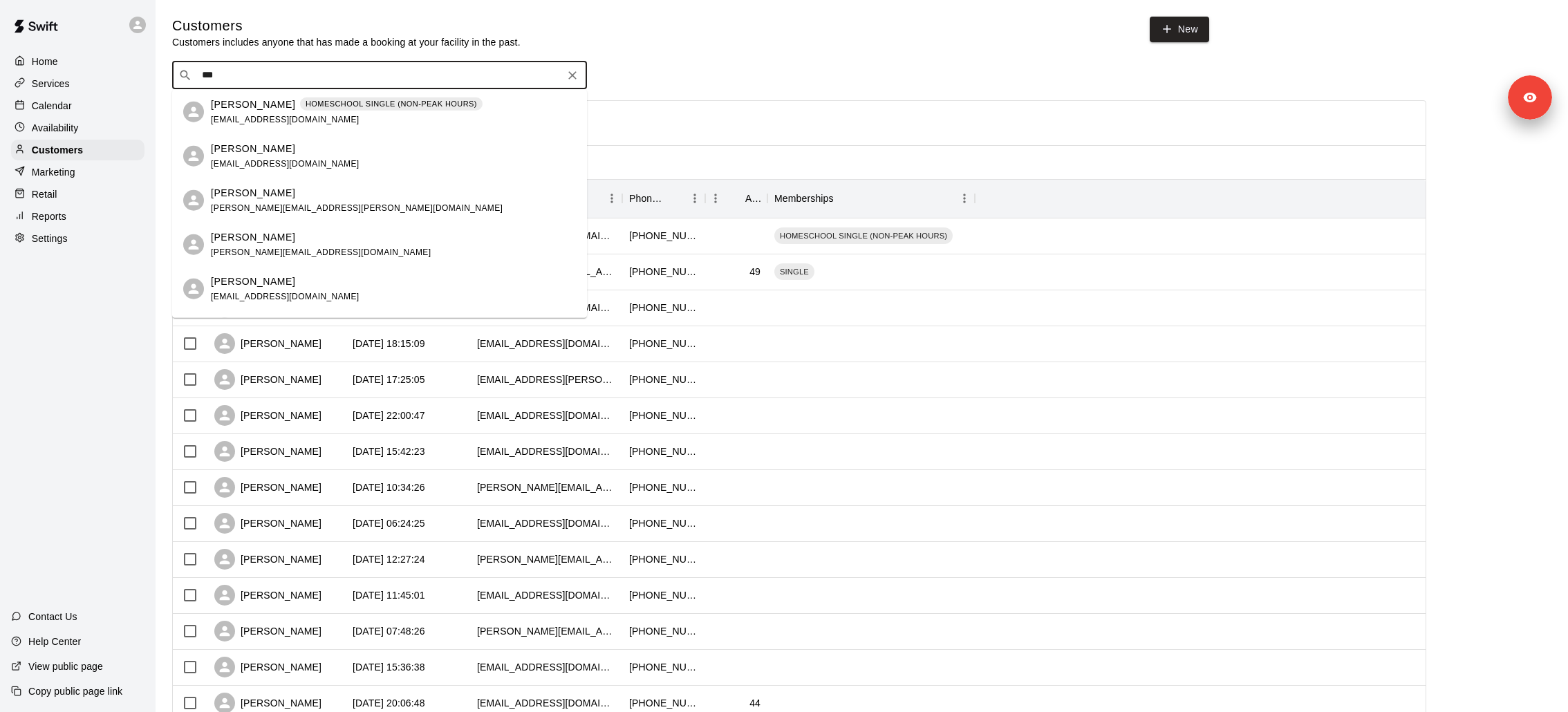
type input "***"
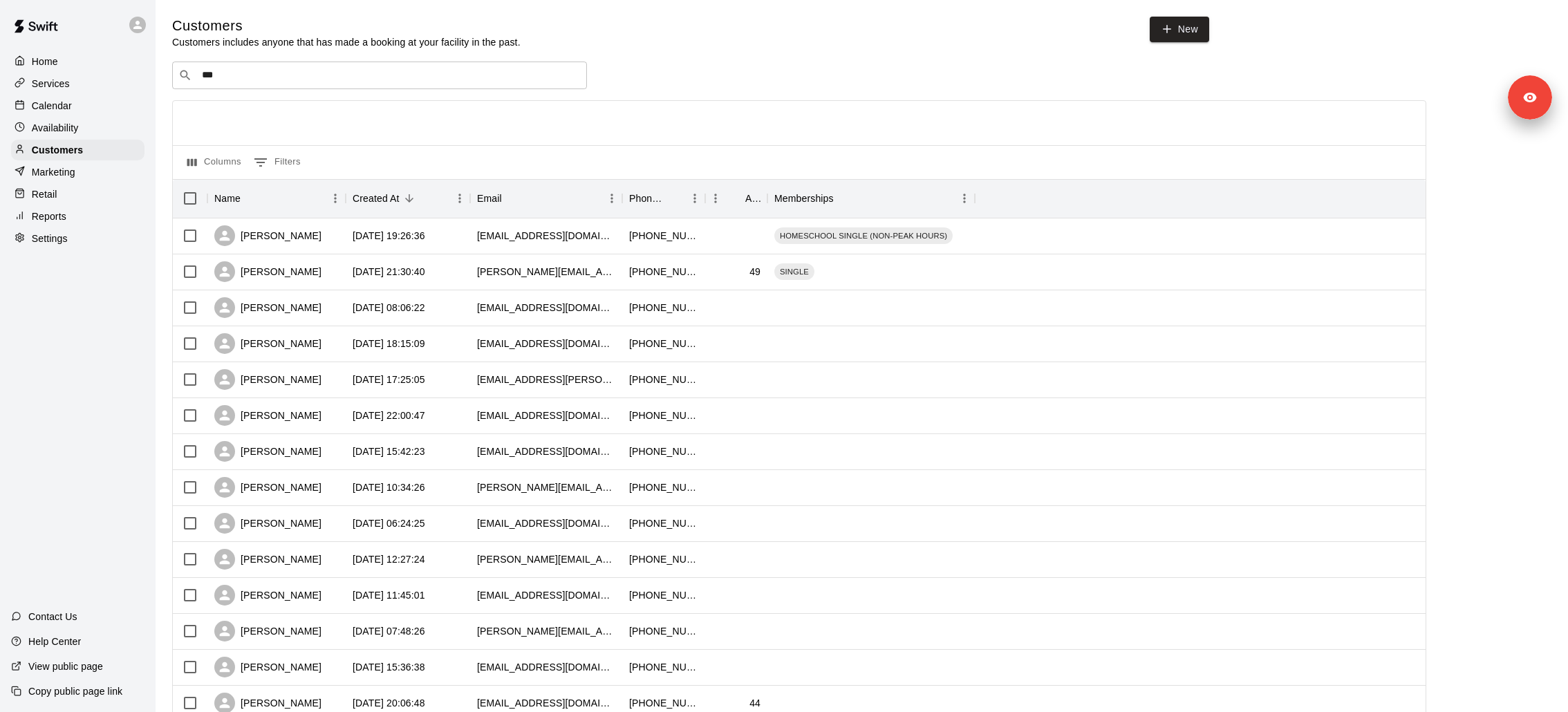
click at [700, 124] on div at bounding box center [799, 123] width 1253 height 45
click at [403, 229] on div "2025-09-10 19:26:36" at bounding box center [389, 236] width 72 height 14
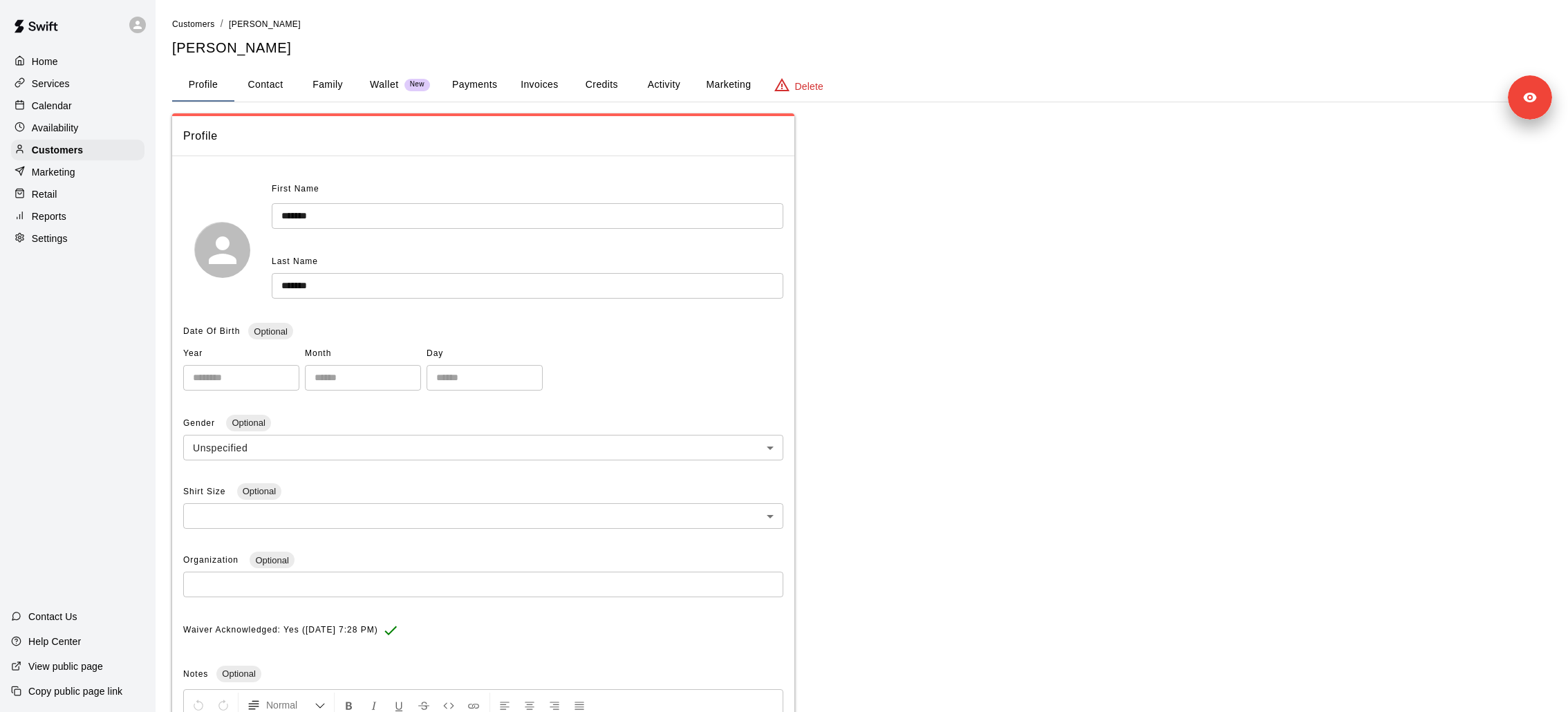
click at [257, 94] on button "Contact" at bounding box center [265, 84] width 62 height 33
select select "**"
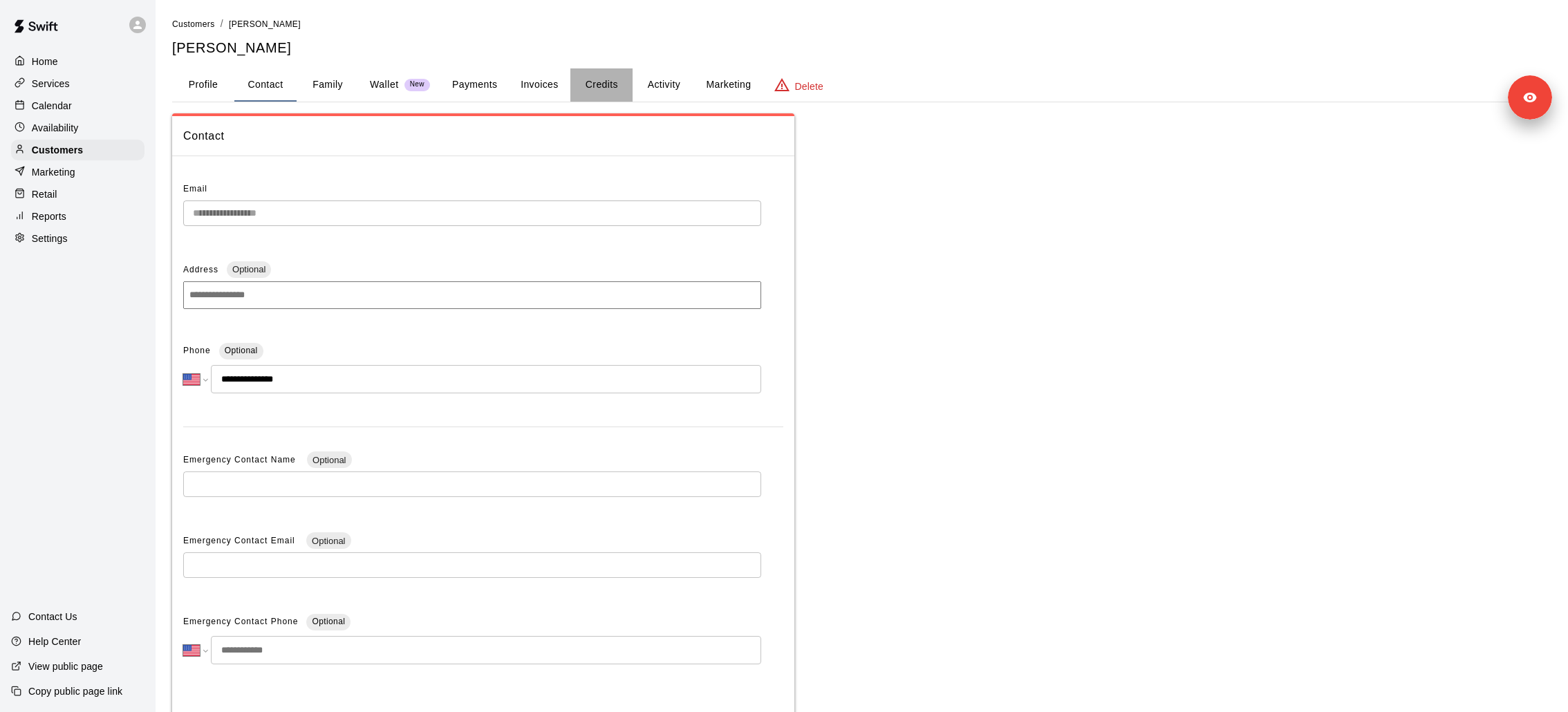
click at [600, 82] on button "Credits" at bounding box center [601, 84] width 62 height 33
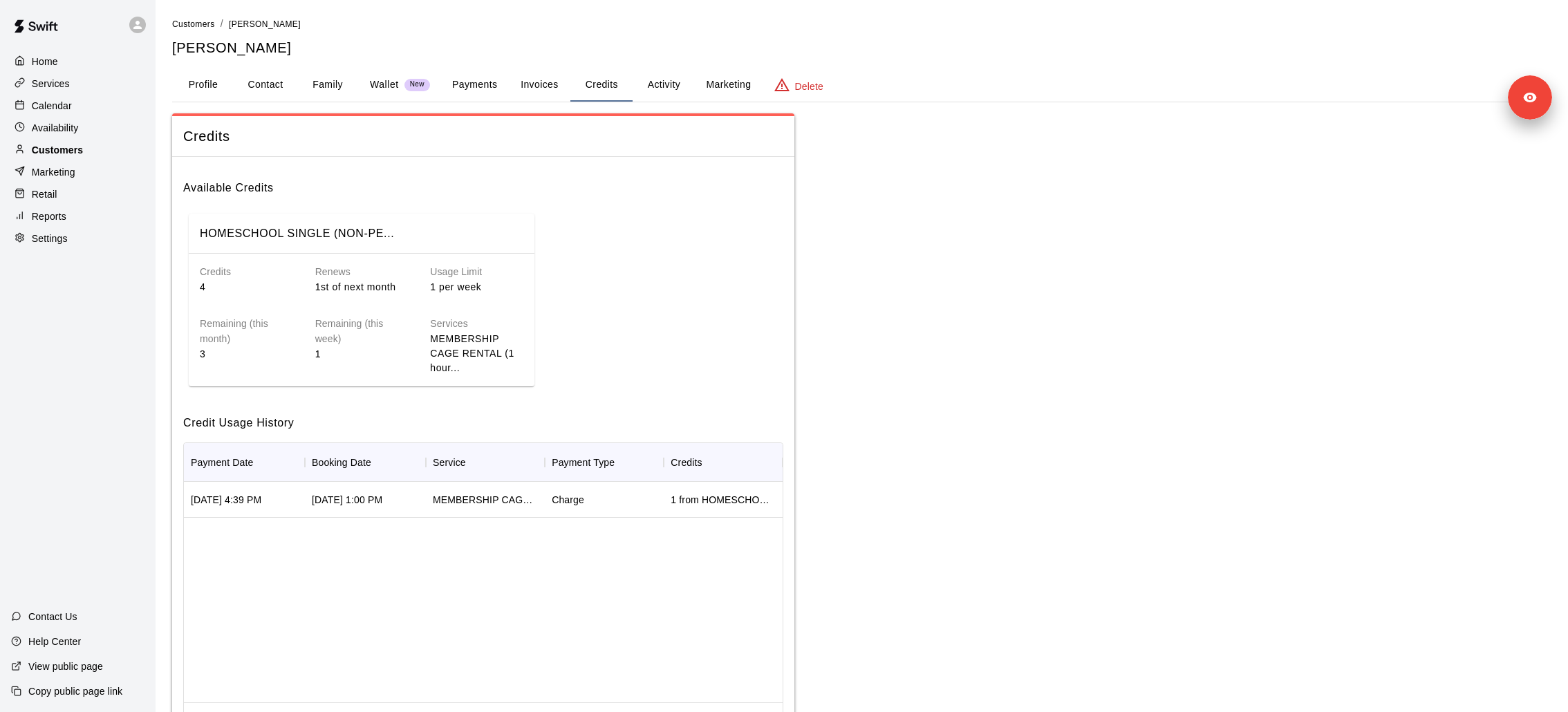
click at [67, 143] on p "Customers" at bounding box center [57, 150] width 52 height 14
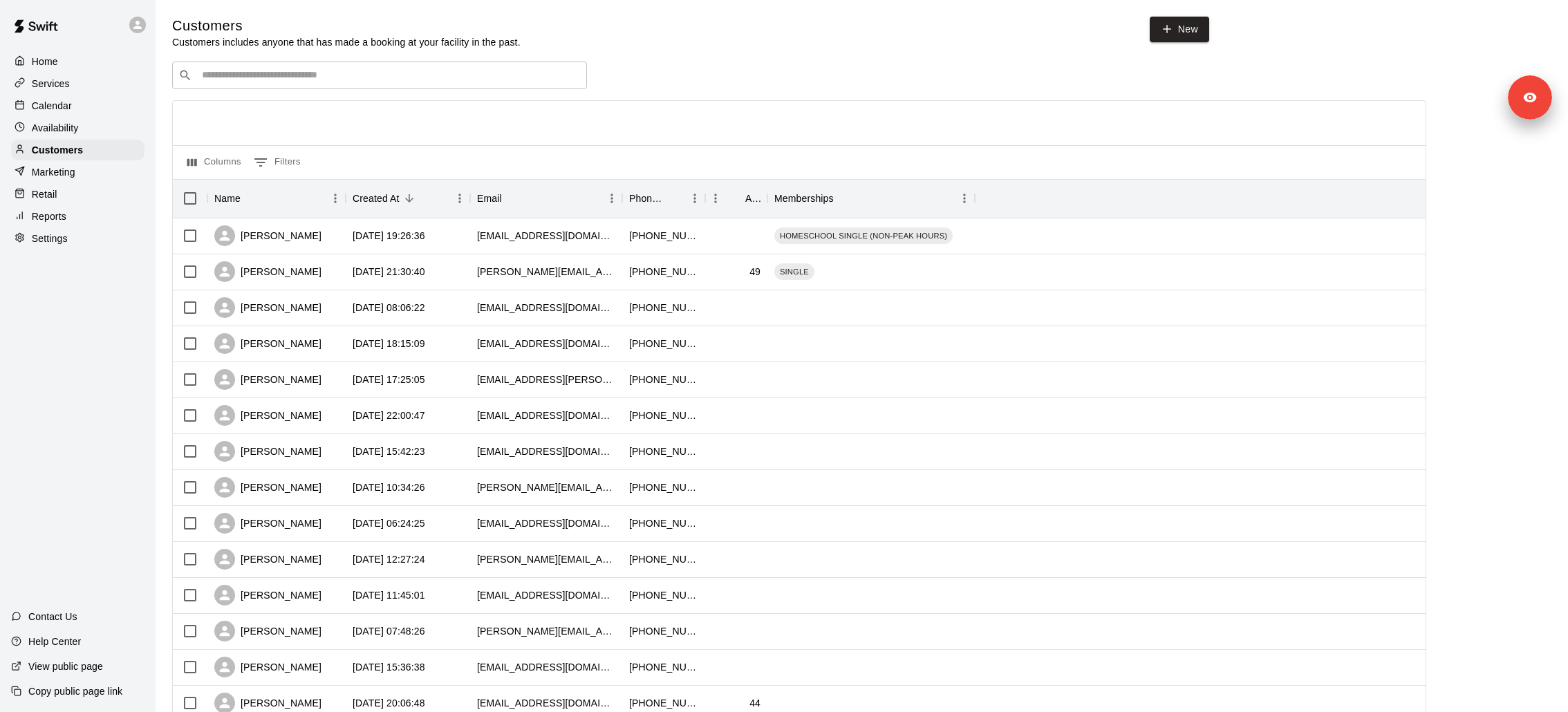
click at [322, 52] on div "Customers Customers includes anyone that has made a booking at your facility in…" at bounding box center [862, 586] width 1380 height 1138
click at [322, 78] on input "Search customers by name or email" at bounding box center [389, 75] width 383 height 14
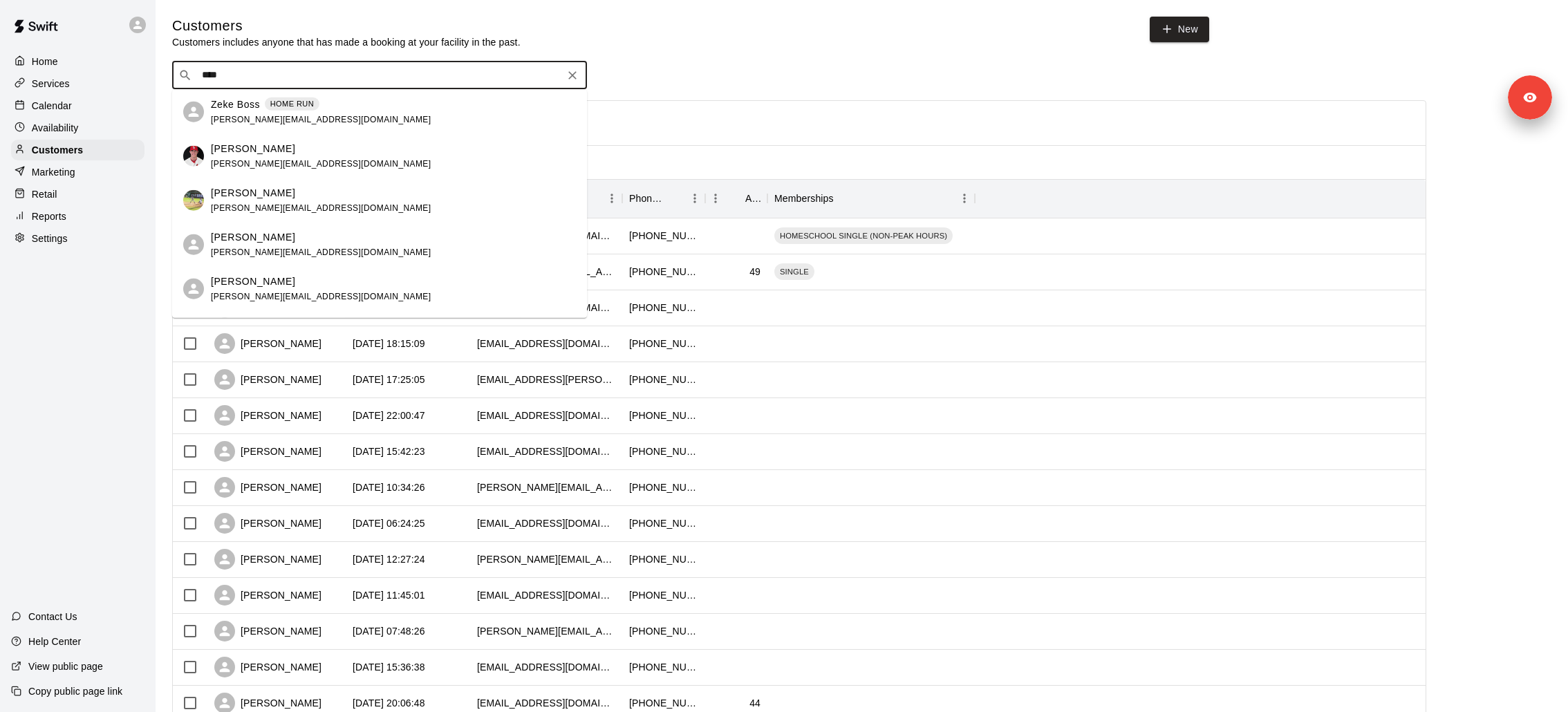
type input "****"
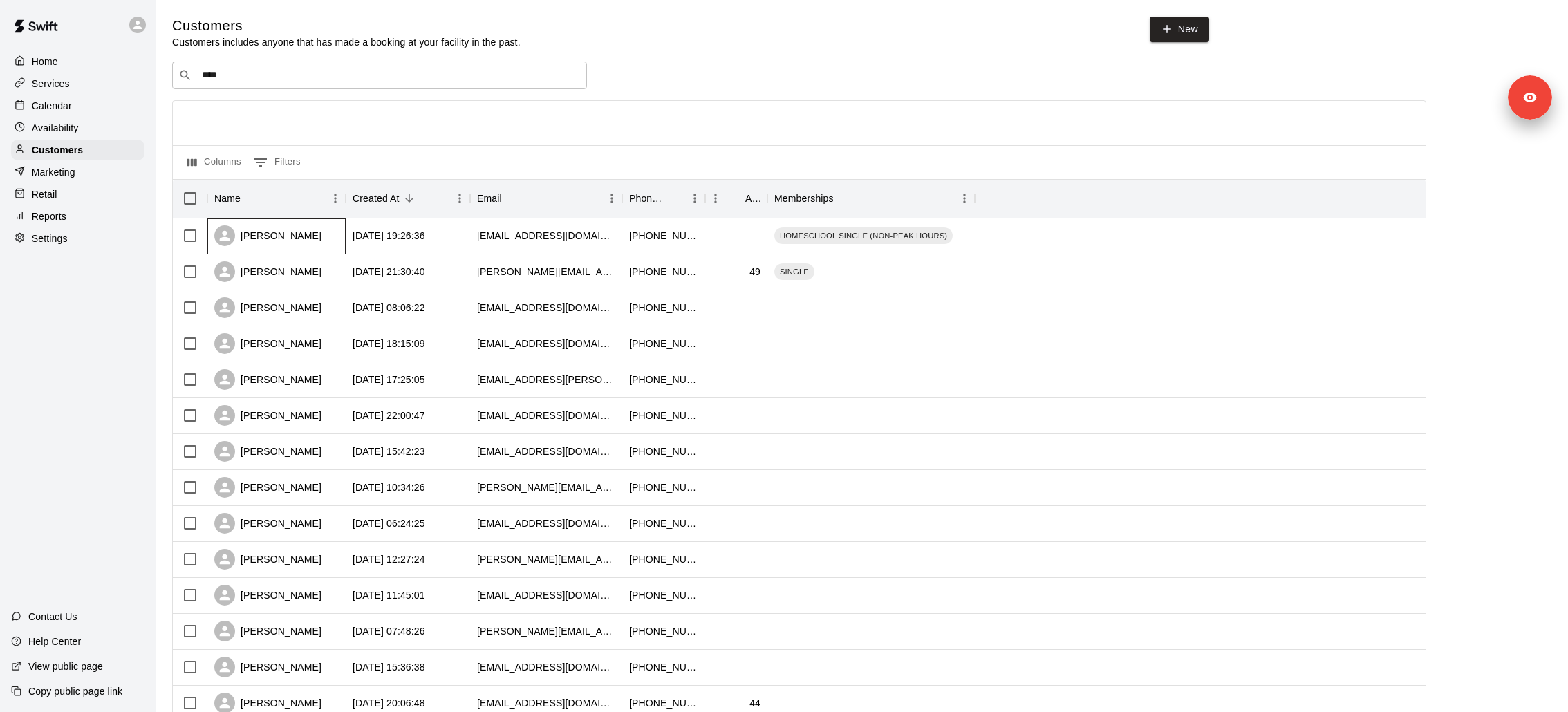
click at [307, 237] on div "Candice Worthan" at bounding box center [268, 235] width 107 height 21
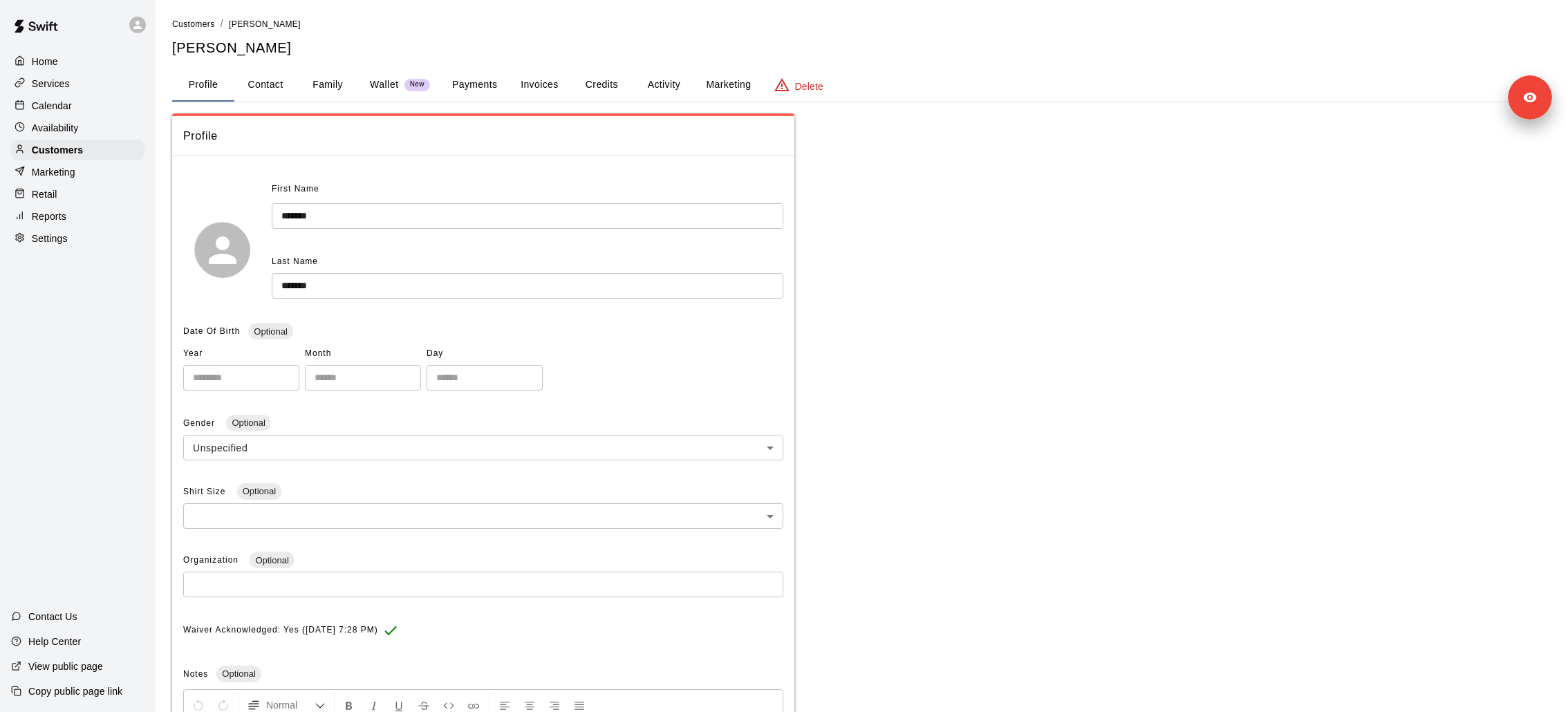
click at [249, 91] on button "Contact" at bounding box center [265, 84] width 62 height 33
select select "**"
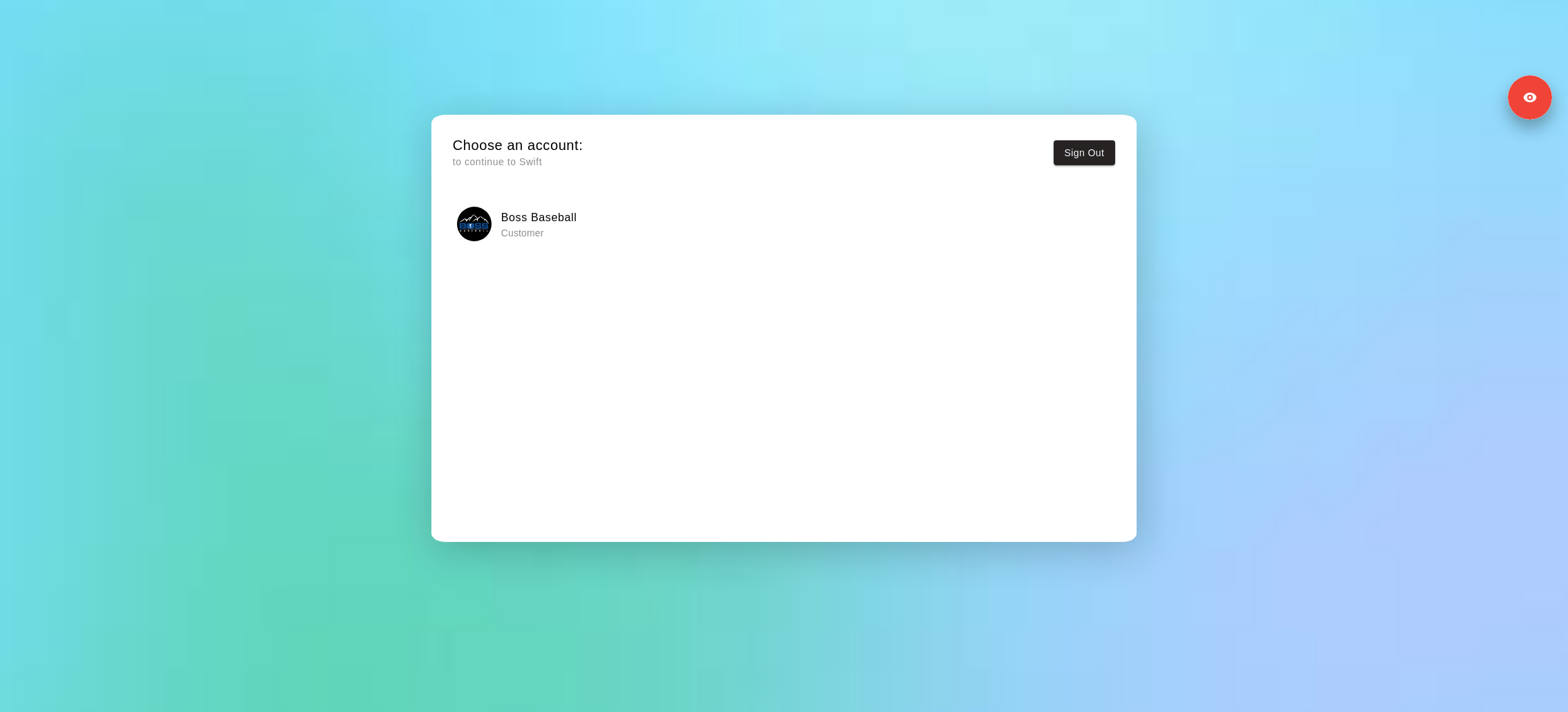
click at [625, 257] on div "Boss Baseball Customer" at bounding box center [784, 369] width 663 height 333
click at [625, 234] on div "Boss Baseball Customer" at bounding box center [783, 224] width 653 height 35
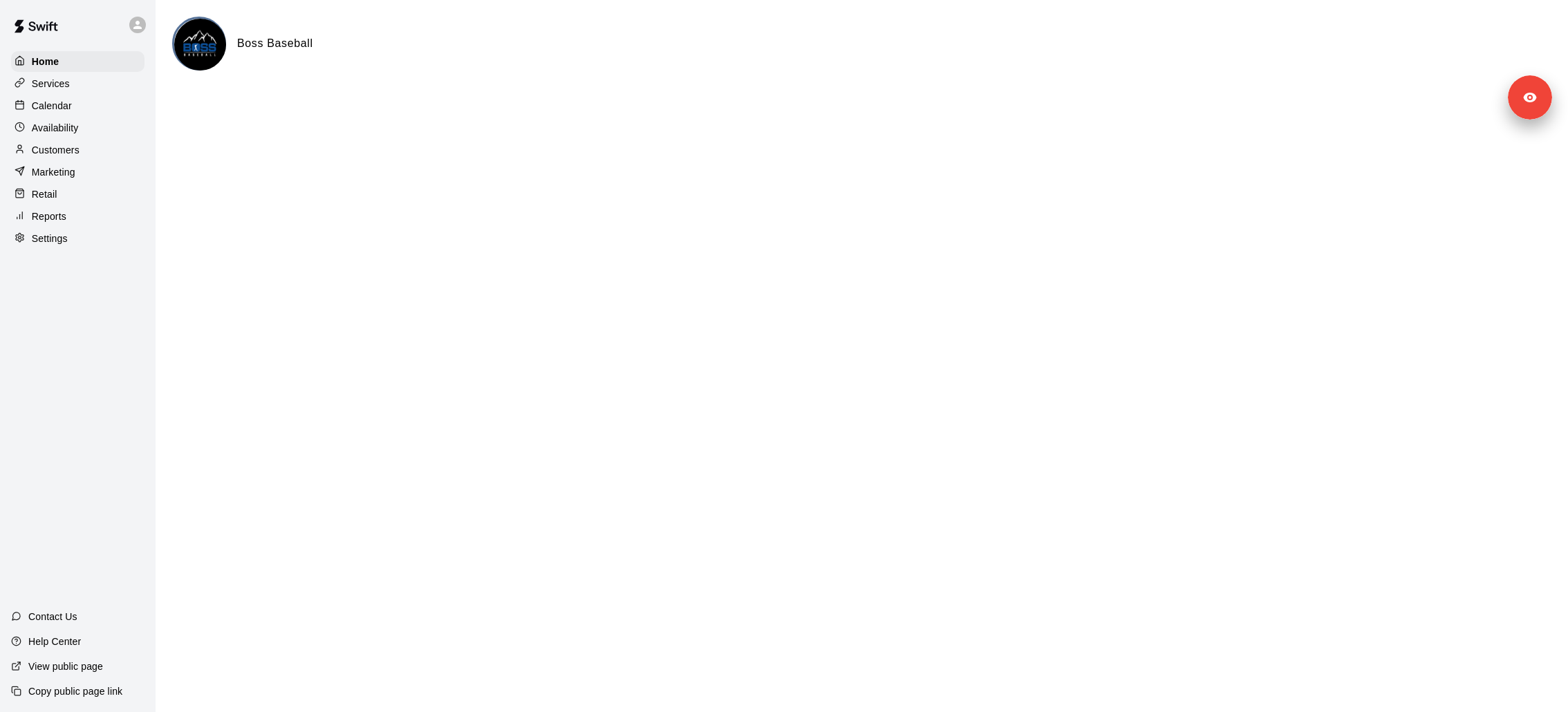
click at [74, 150] on p "Customers" at bounding box center [56, 150] width 48 height 14
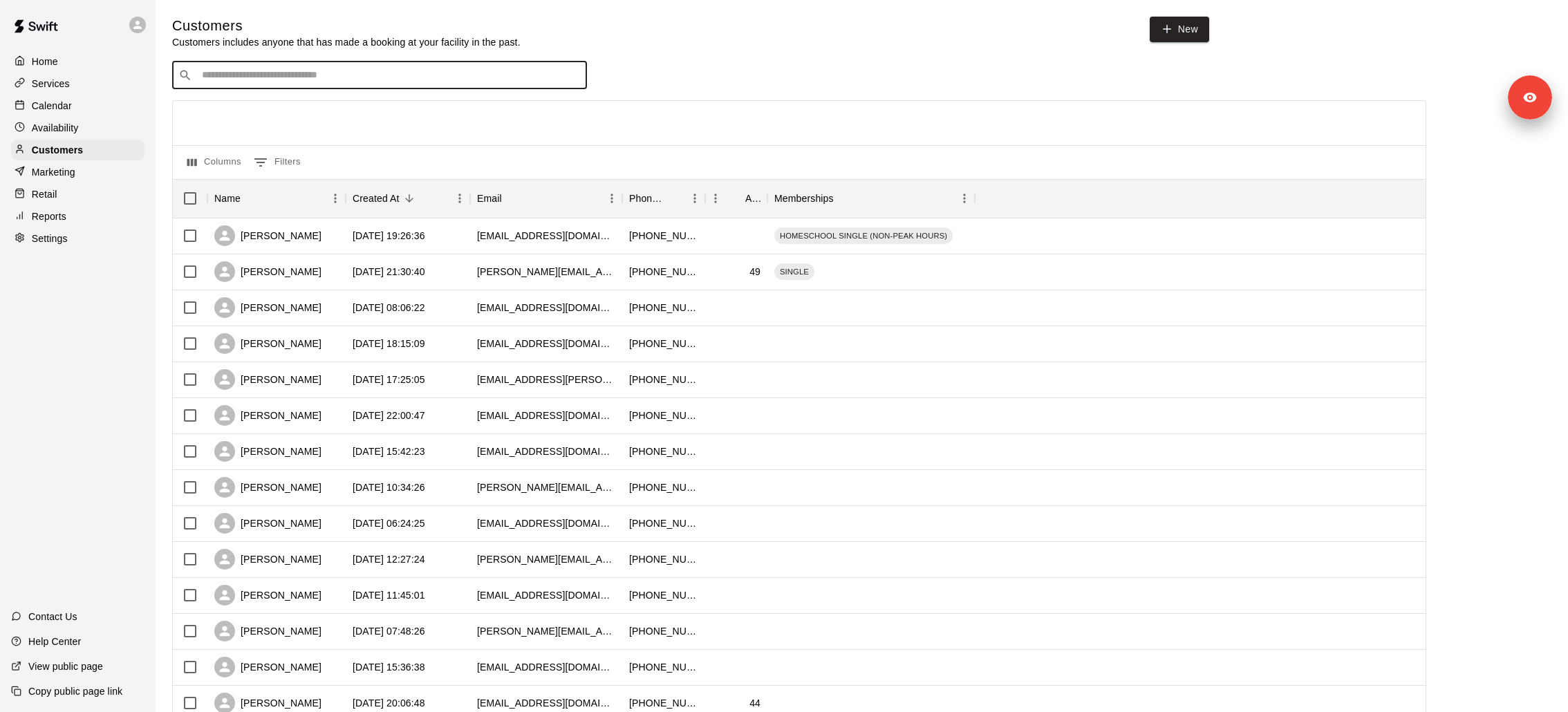
click at [303, 79] on input "Search customers by name or email" at bounding box center [389, 75] width 383 height 14
type input "**********"
click at [305, 112] on div "Kevin Boss SINGLE kevin.boss11@gmail.com" at bounding box center [321, 112] width 220 height 30
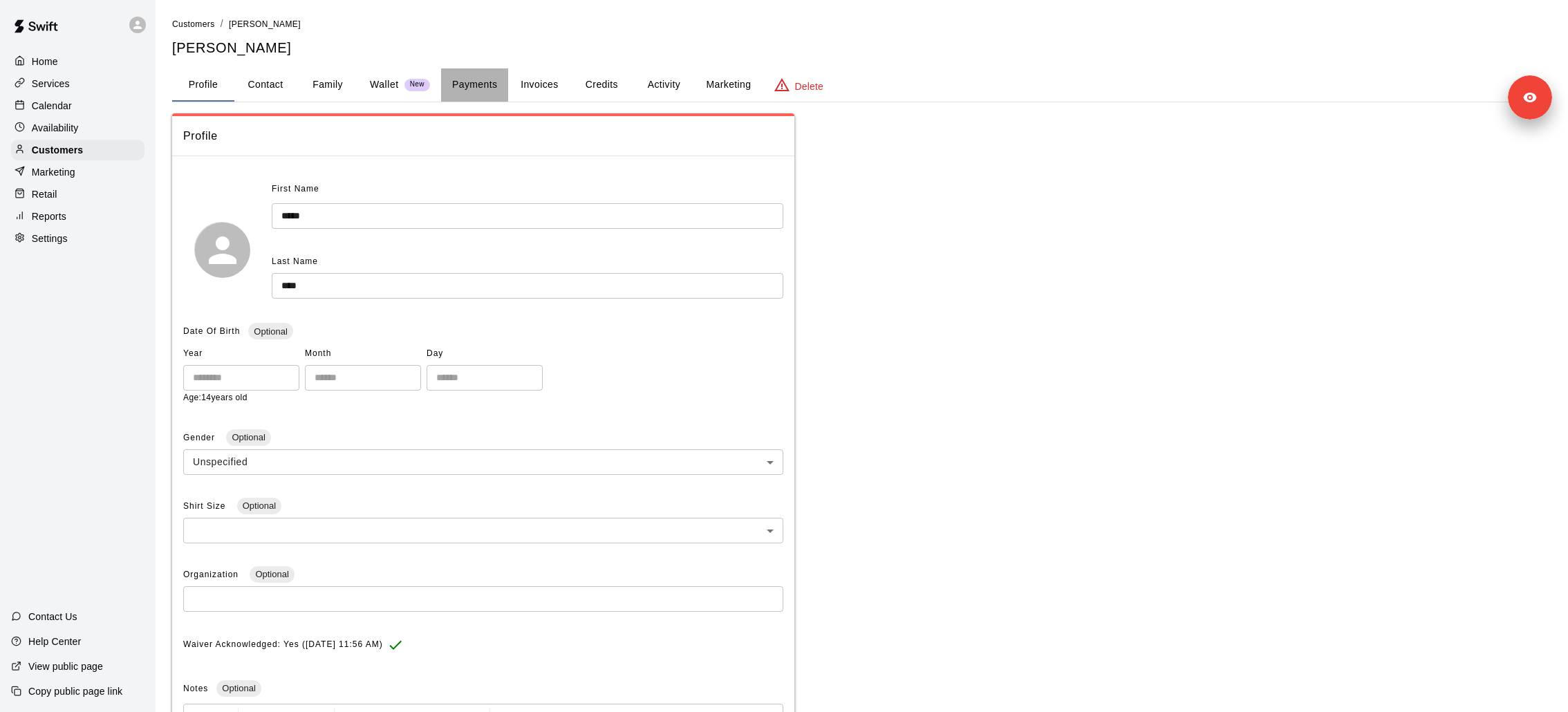
click at [474, 91] on button "Payments" at bounding box center [475, 84] width 67 height 33
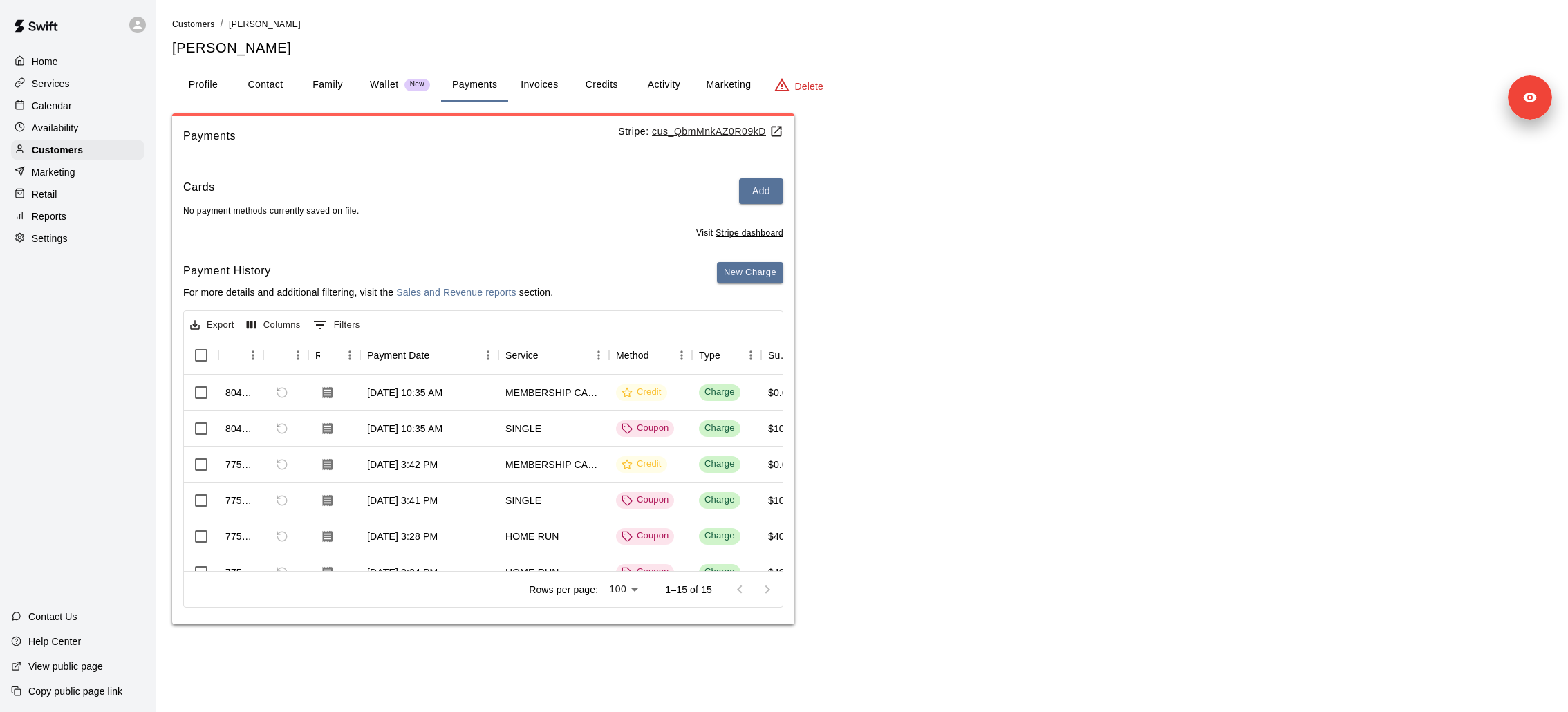
click at [259, 82] on button "Contact" at bounding box center [265, 84] width 62 height 33
select select "**"
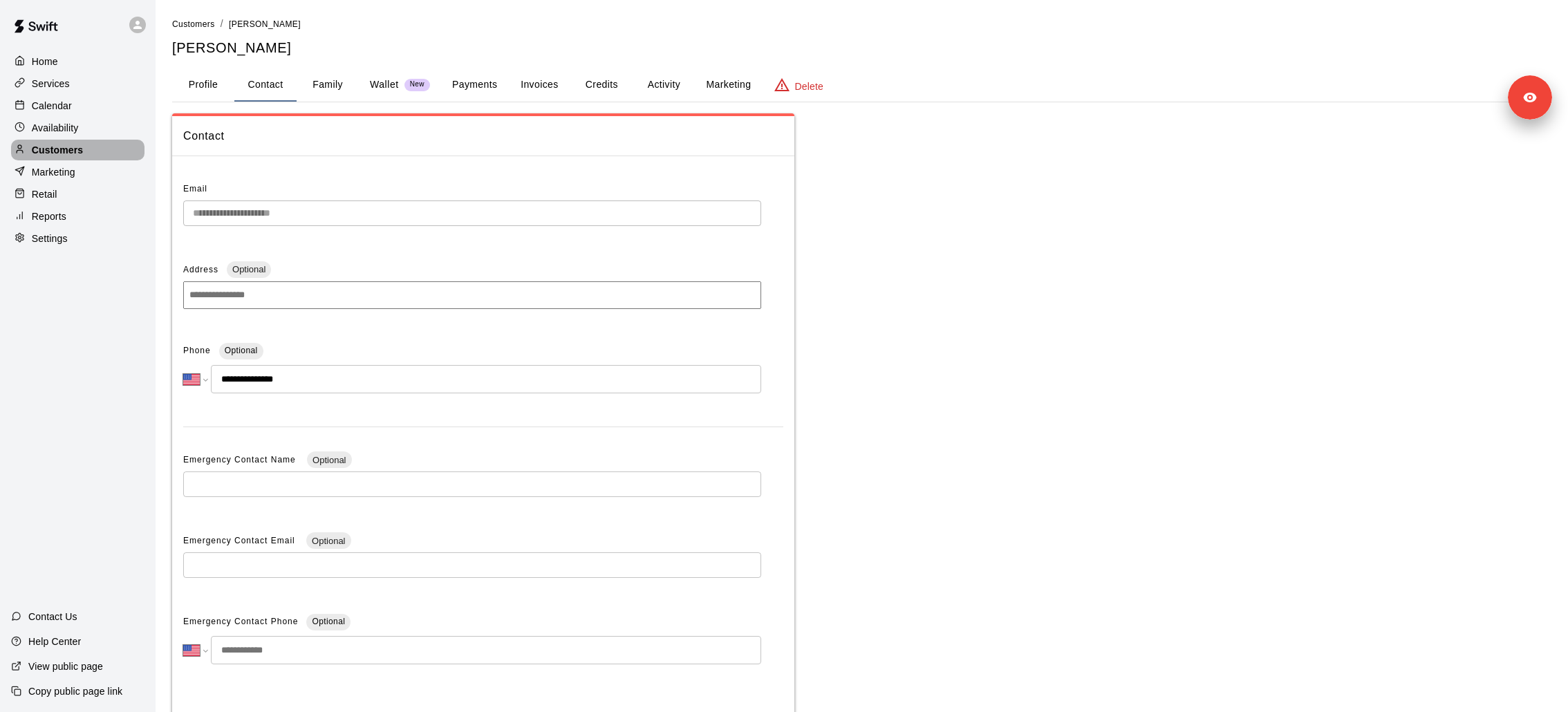
click at [110, 148] on div "Customers" at bounding box center [77, 150] width 134 height 21
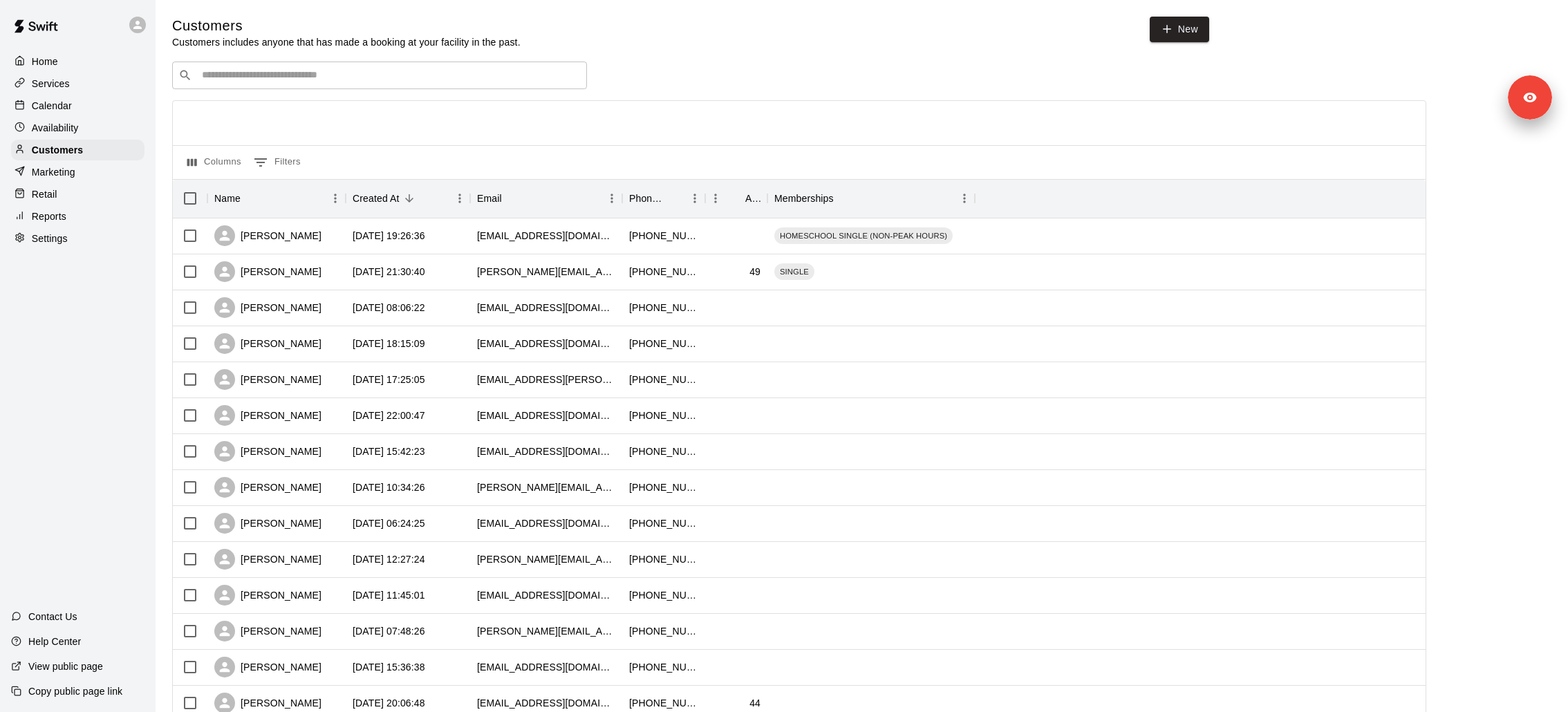
click at [321, 75] on input "Search customers by name or email" at bounding box center [389, 75] width 383 height 14
type input "*****"
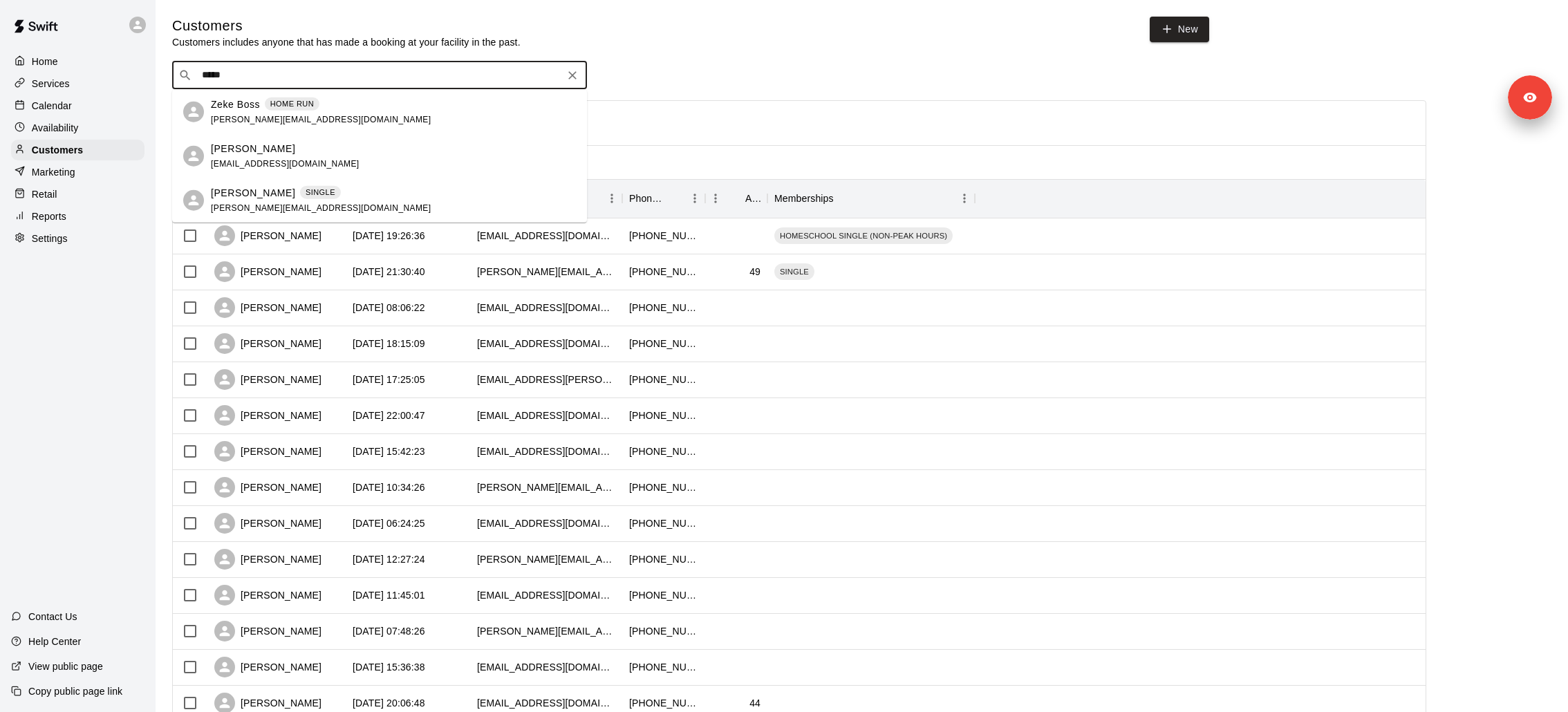
click at [345, 198] on div "Kevin Boss SINGLE kevin.boss11@gmail.com" at bounding box center [393, 200] width 365 height 30
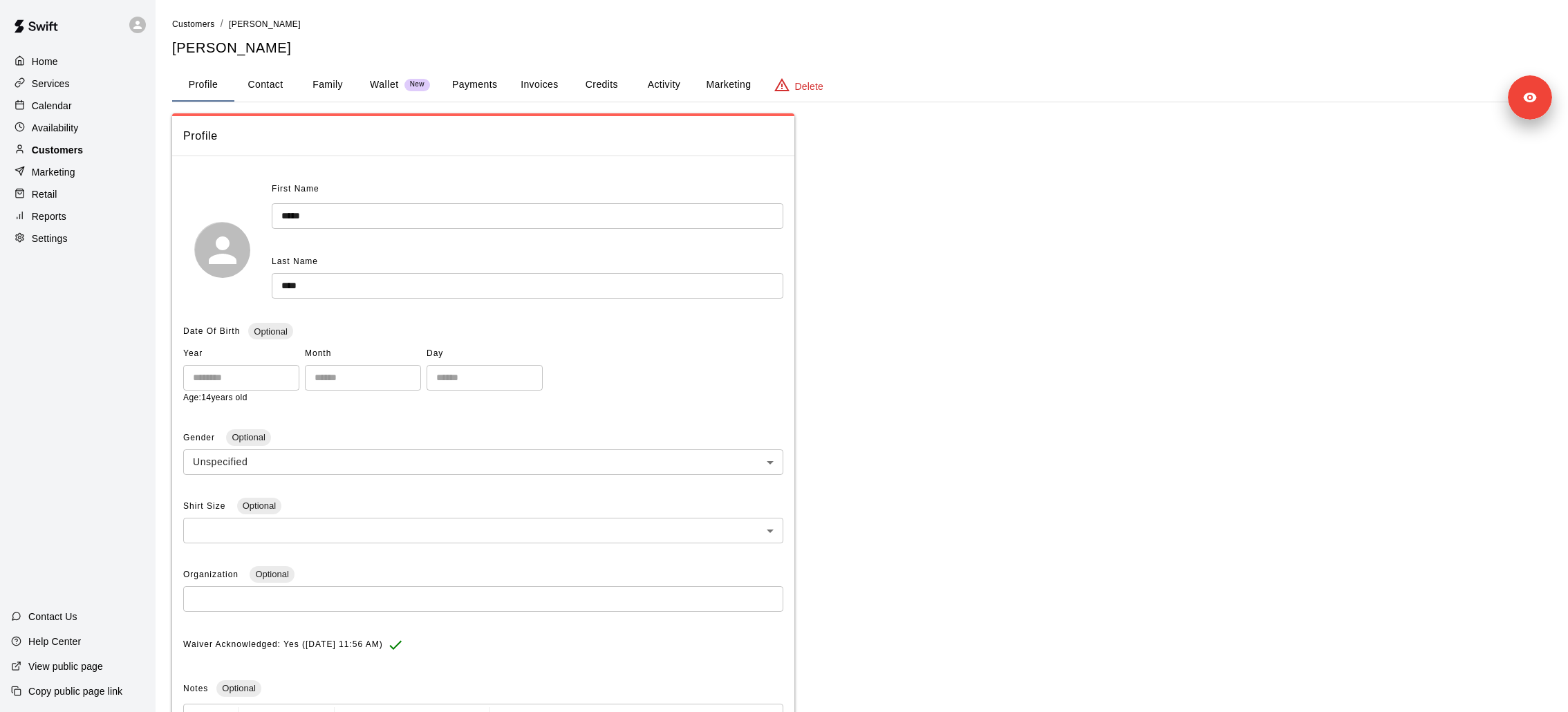
click at [120, 152] on div "Customers" at bounding box center [77, 150] width 134 height 21
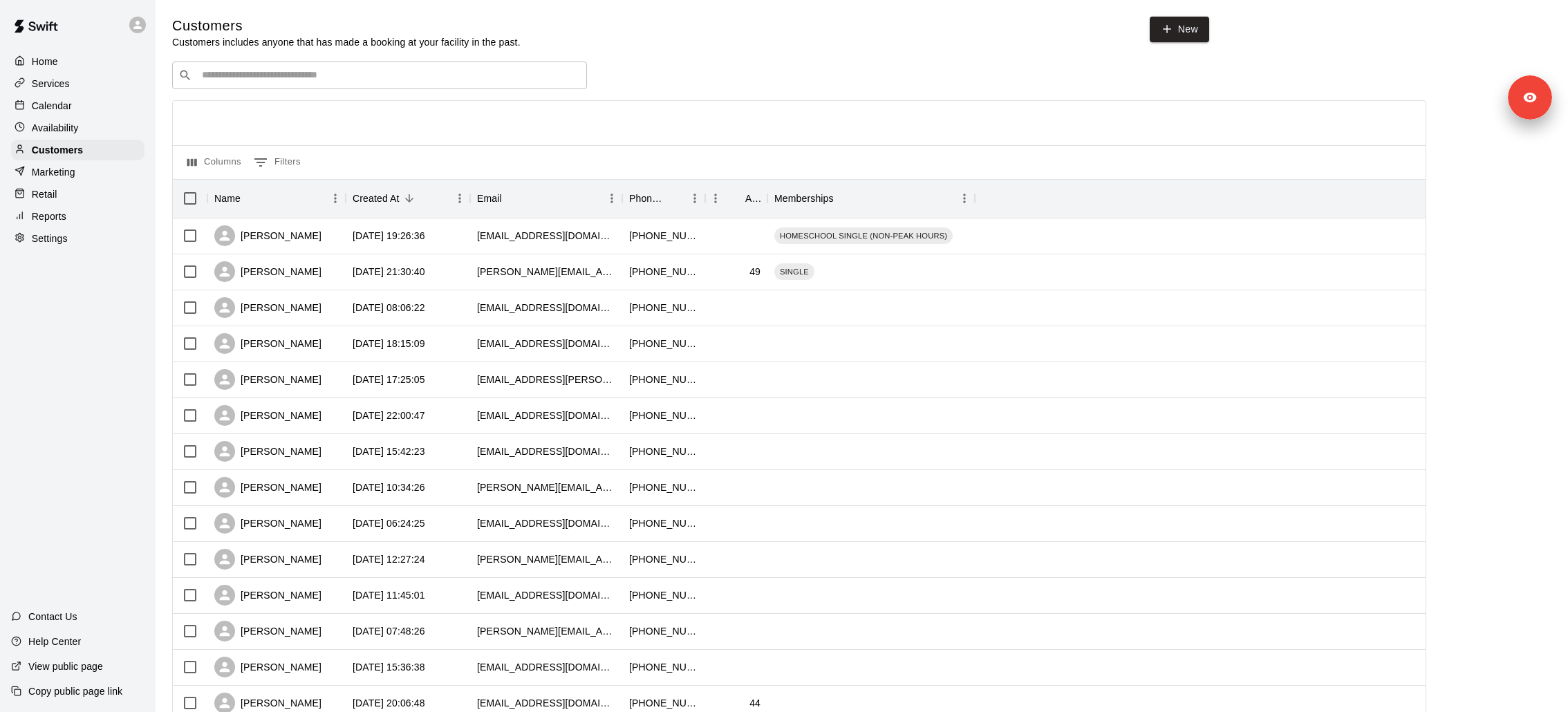
click at [319, 82] on input "Search customers by name or email" at bounding box center [389, 75] width 383 height 14
type input "****"
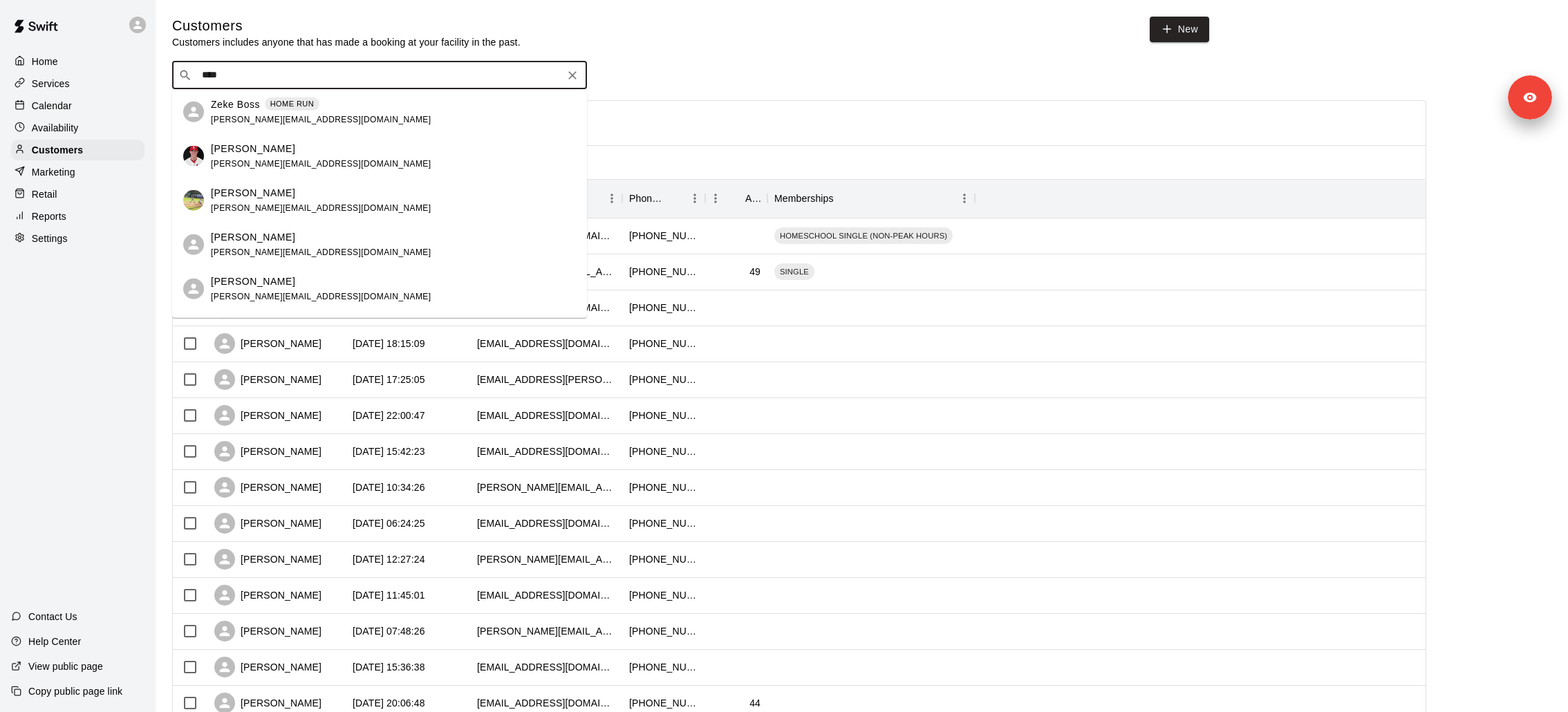
click at [393, 117] on div "Zeke Boss HOME RUN kevin@bosssportsperformance.com" at bounding box center [393, 112] width 365 height 30
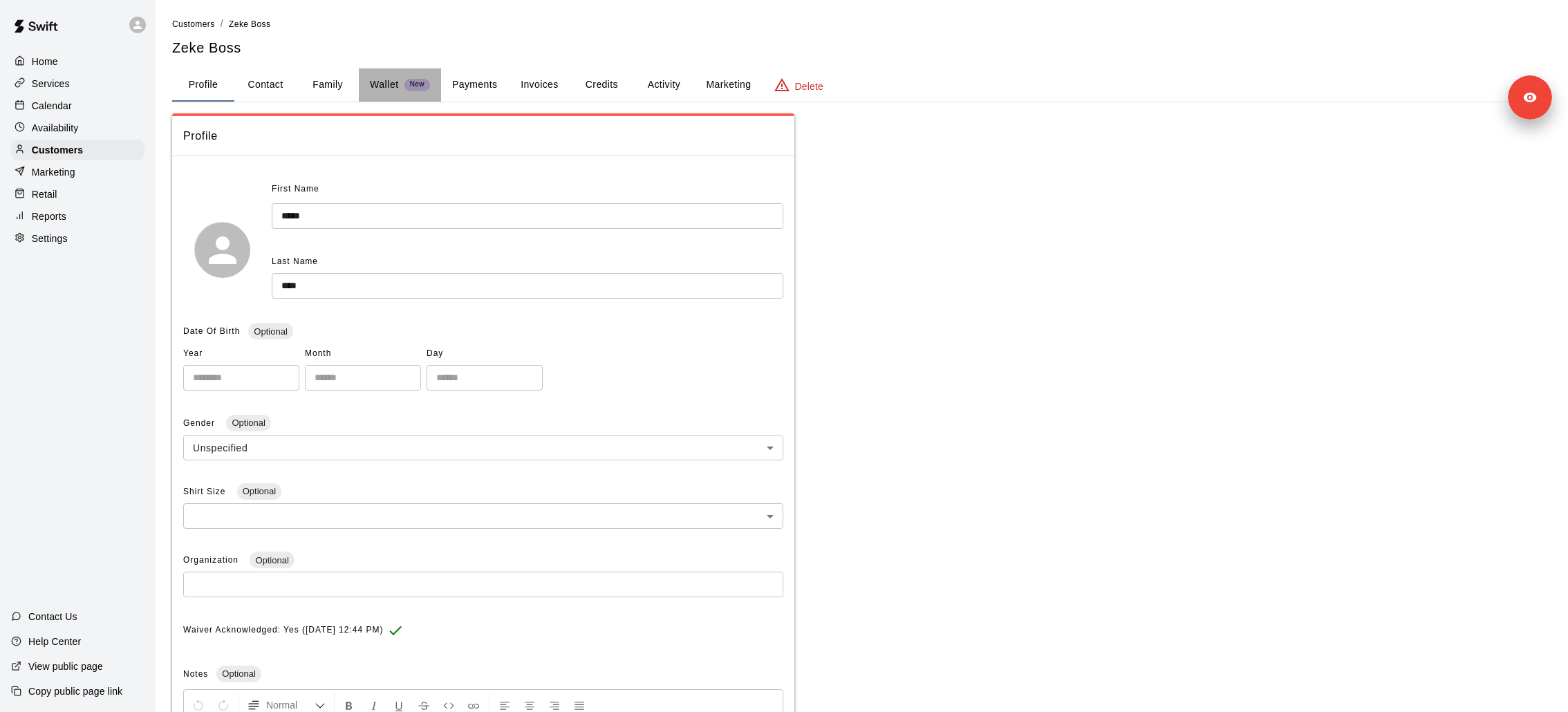
click at [390, 85] on p "Wallet" at bounding box center [384, 84] width 29 height 15
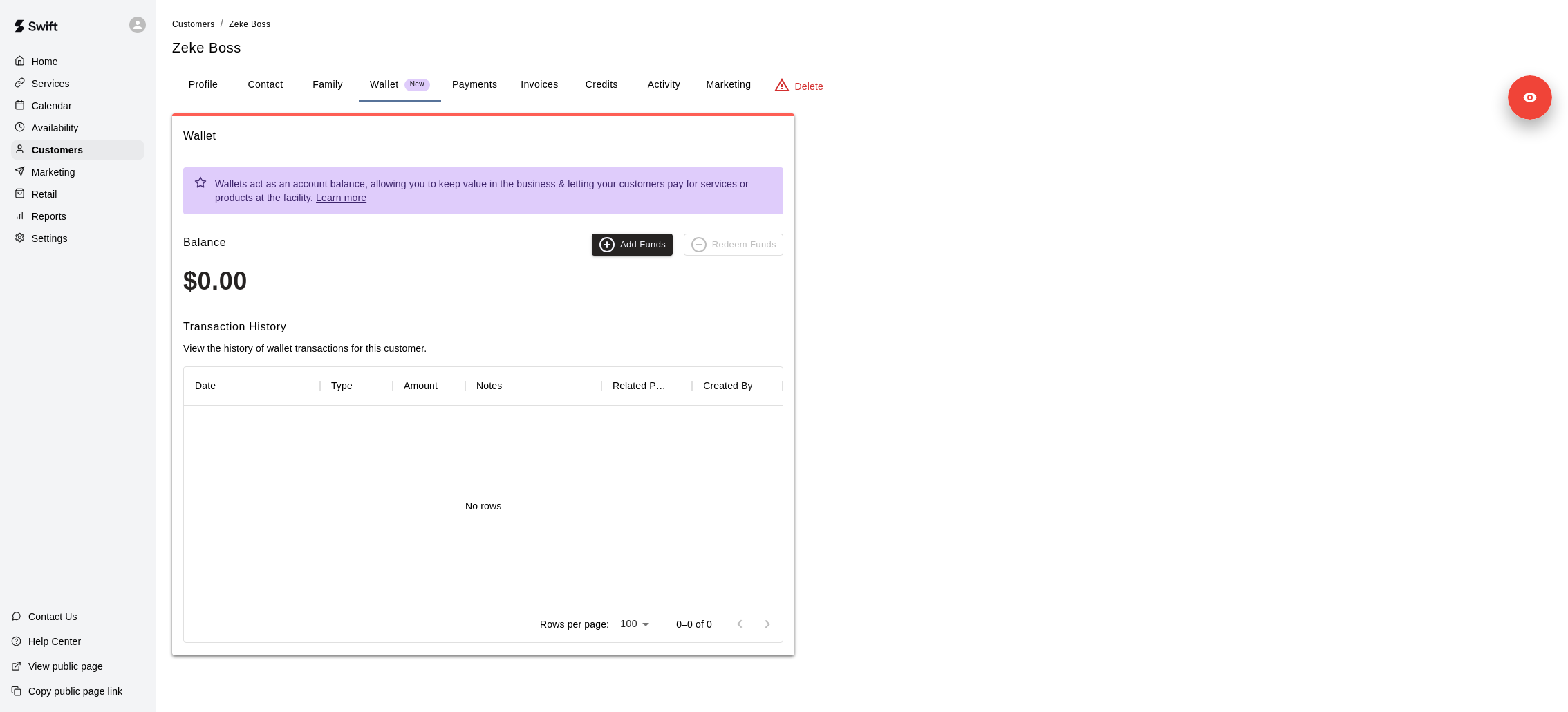
click at [463, 85] on button "Payments" at bounding box center [475, 84] width 67 height 33
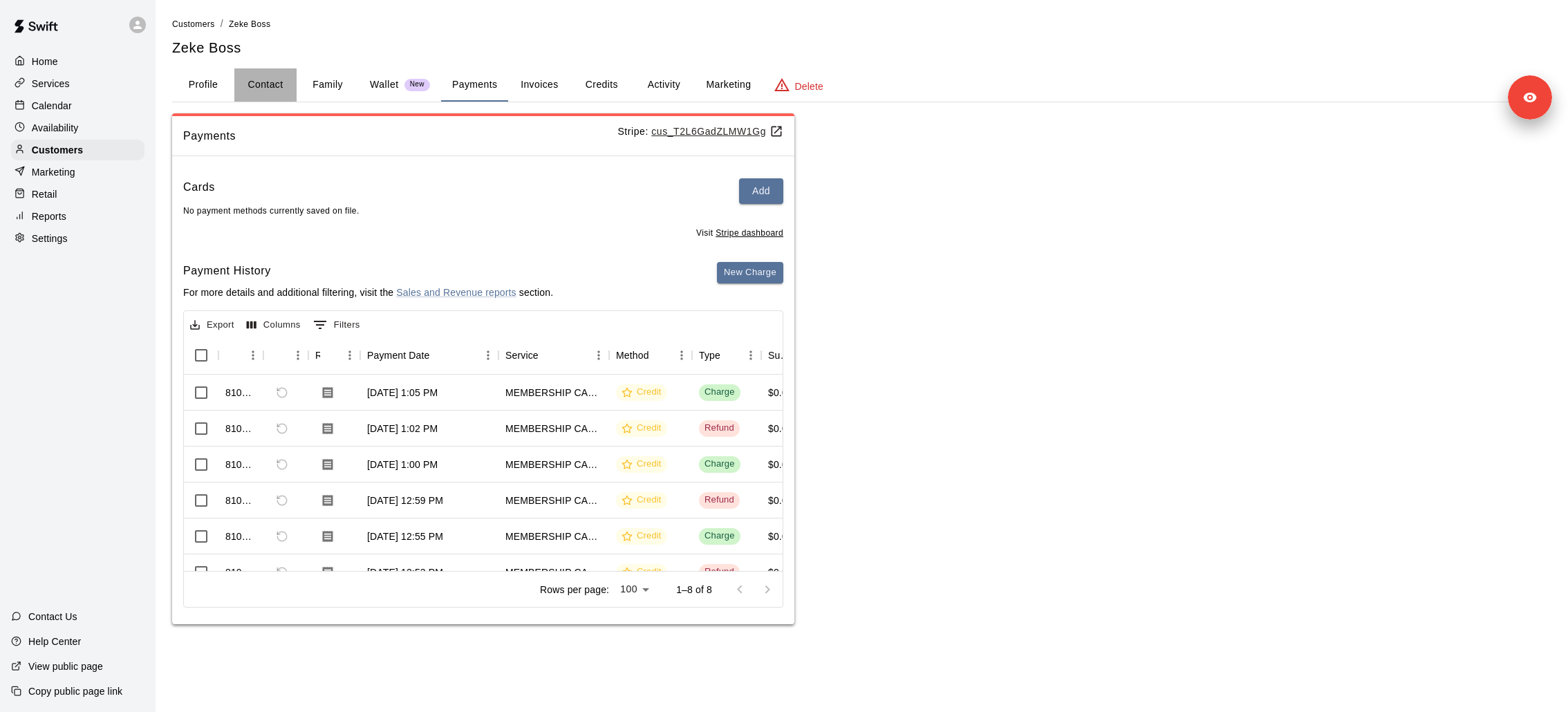
click at [272, 72] on button "Contact" at bounding box center [265, 84] width 62 height 33
select select "**"
